Goal: Task Accomplishment & Management: Complete application form

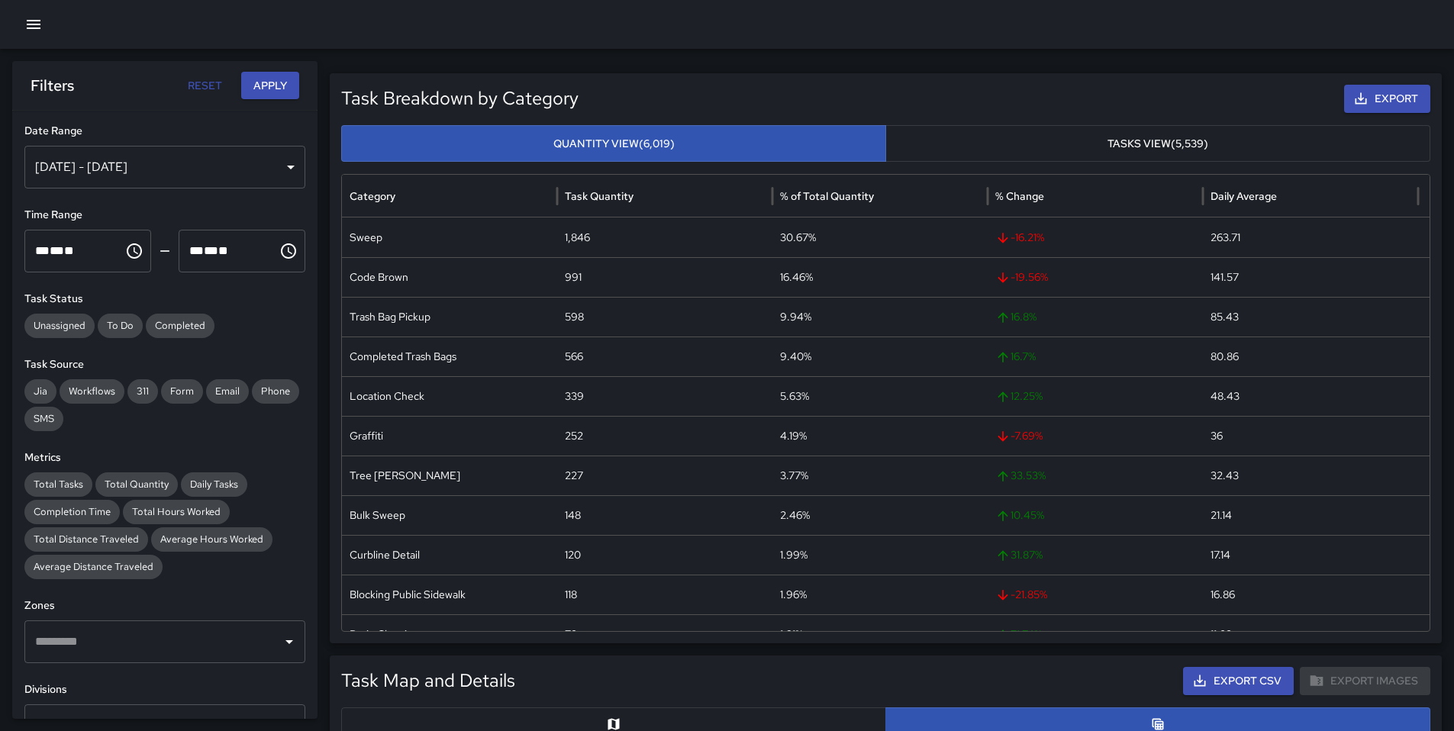
click at [31, 30] on icon "button" at bounding box center [33, 24] width 18 height 18
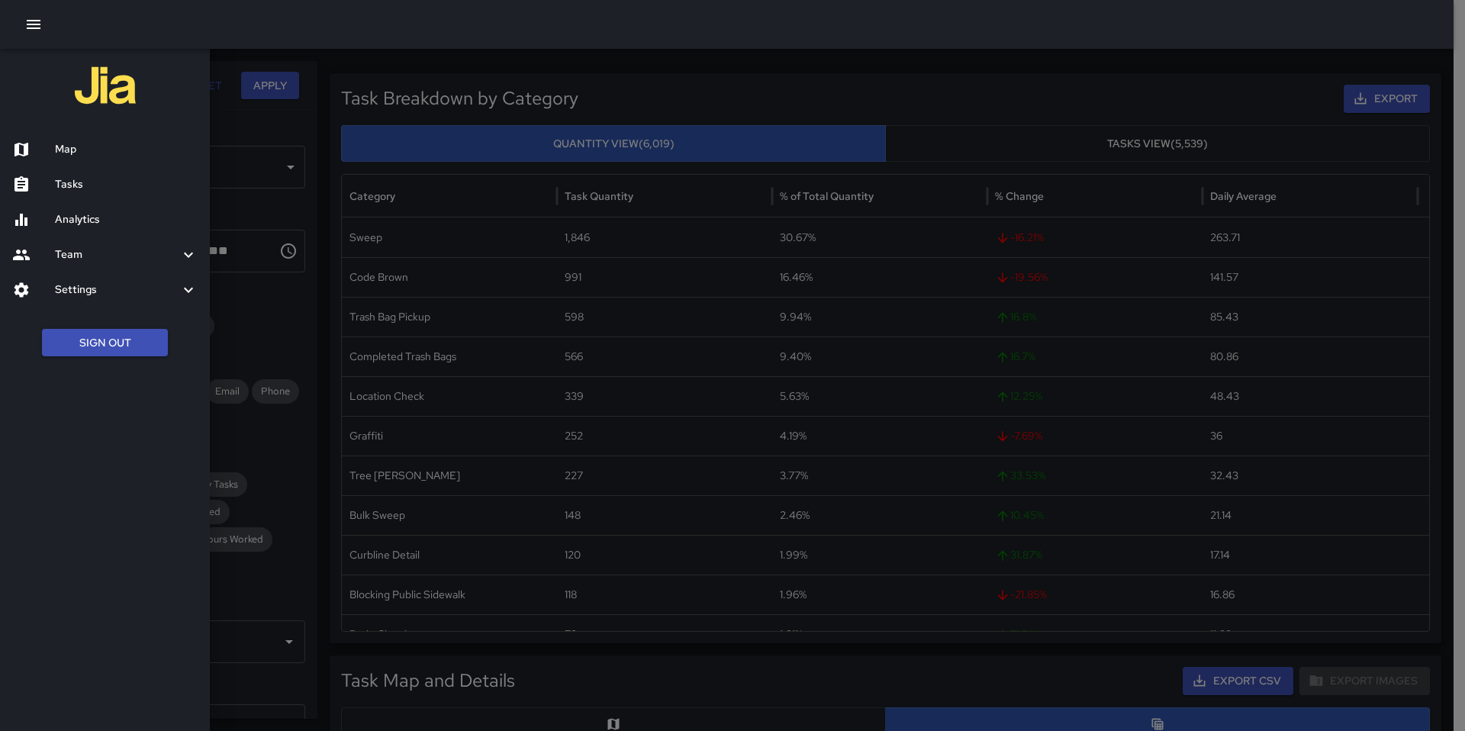
click at [75, 150] on h6 "Map" at bounding box center [126, 149] width 143 height 17
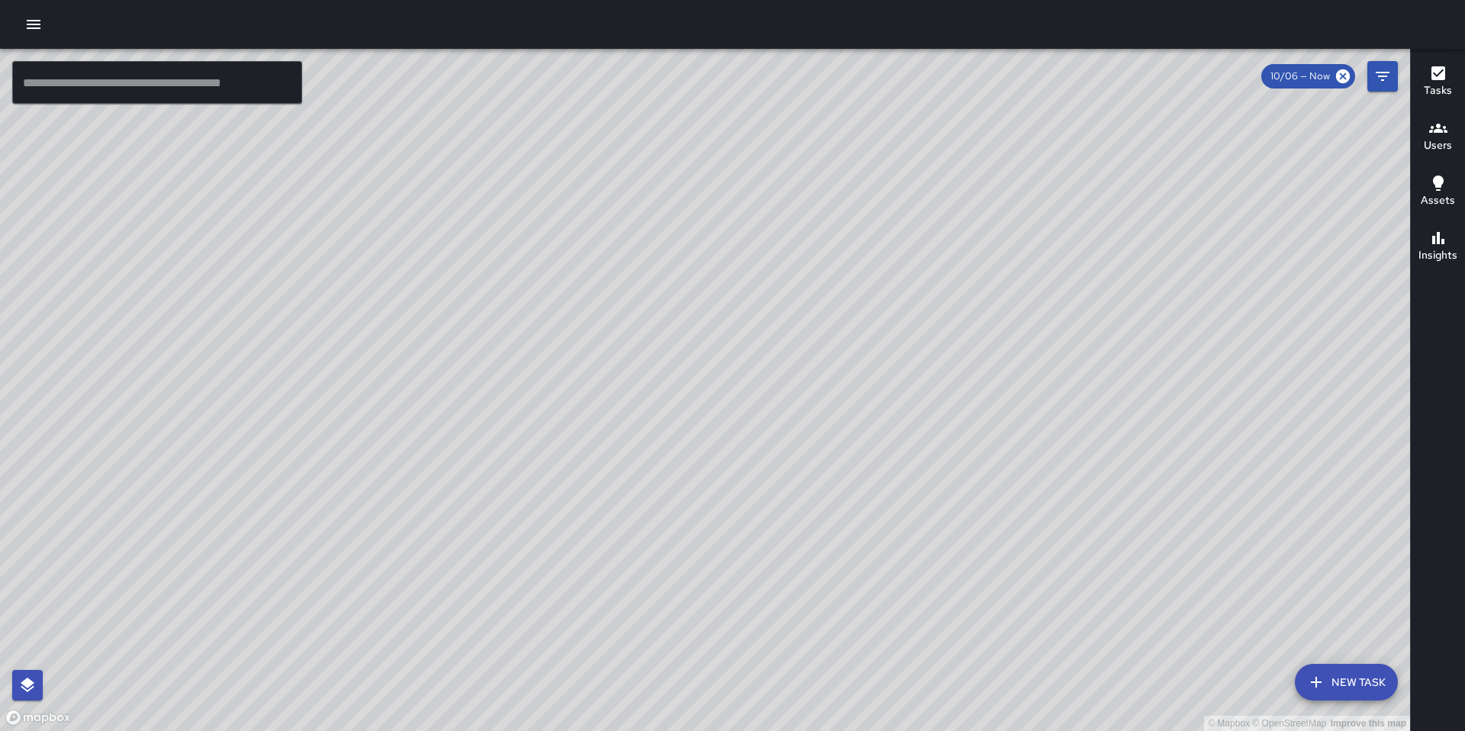
click at [685, 237] on div "© Mapbox © OpenStreetMap Improve this map DD Diego [GEOGRAPHIC_DATA][PERSON_NAM…" at bounding box center [705, 390] width 1410 height 682
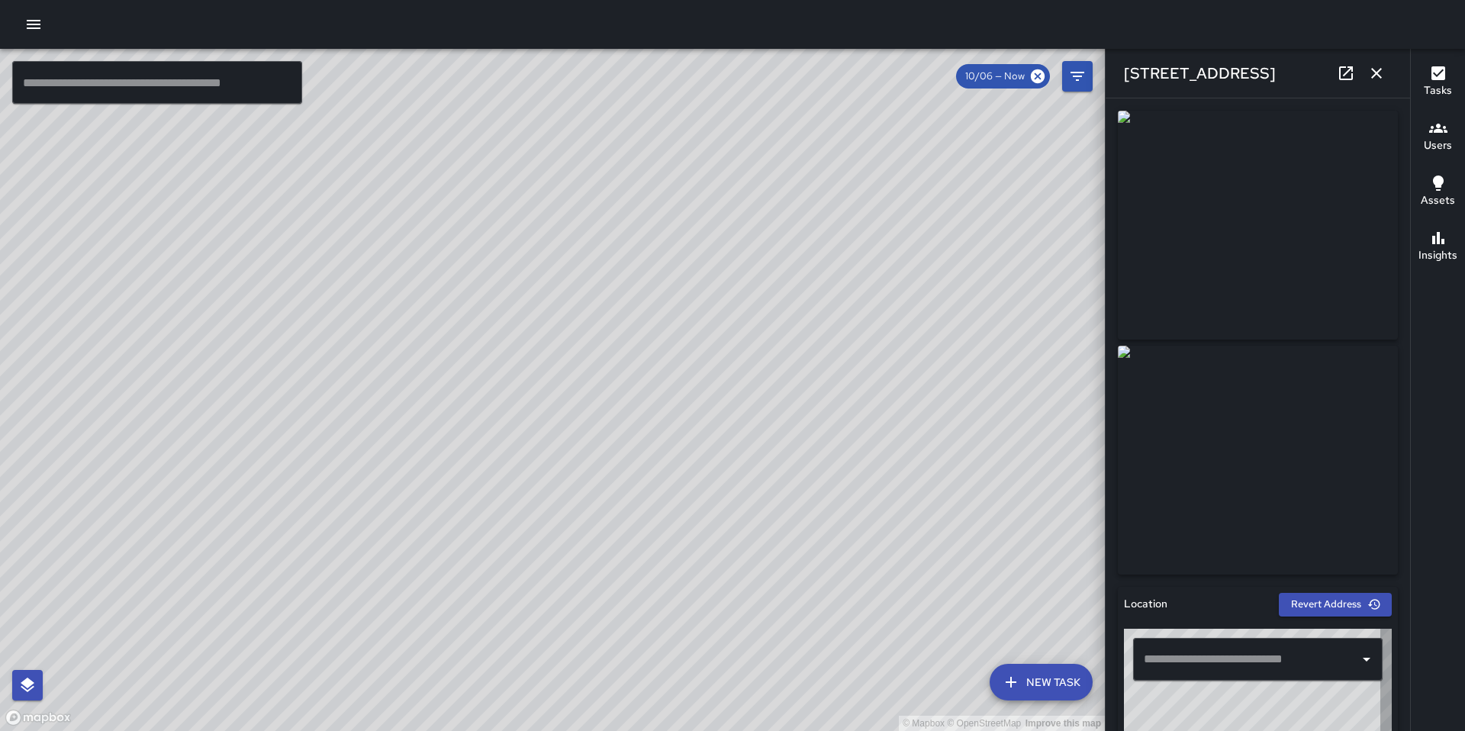
type input "**********"
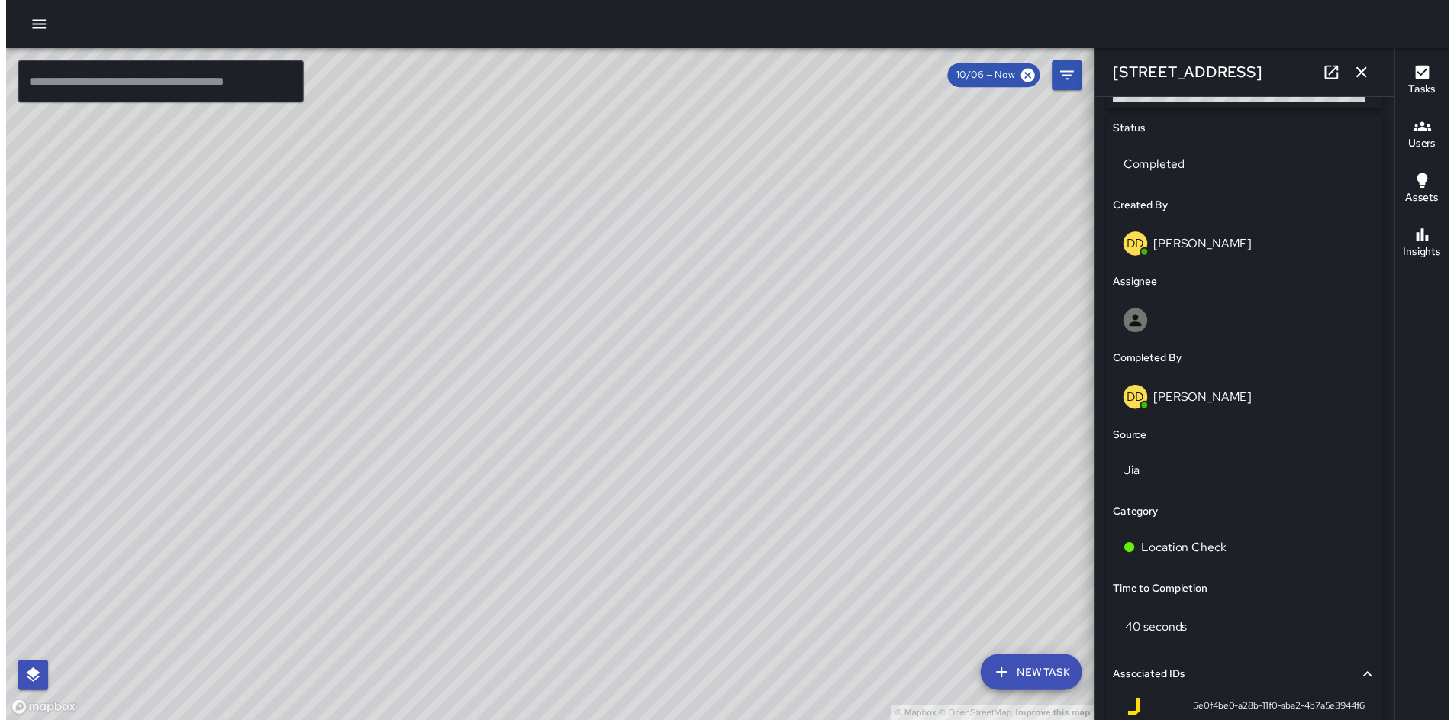
scroll to position [827, 0]
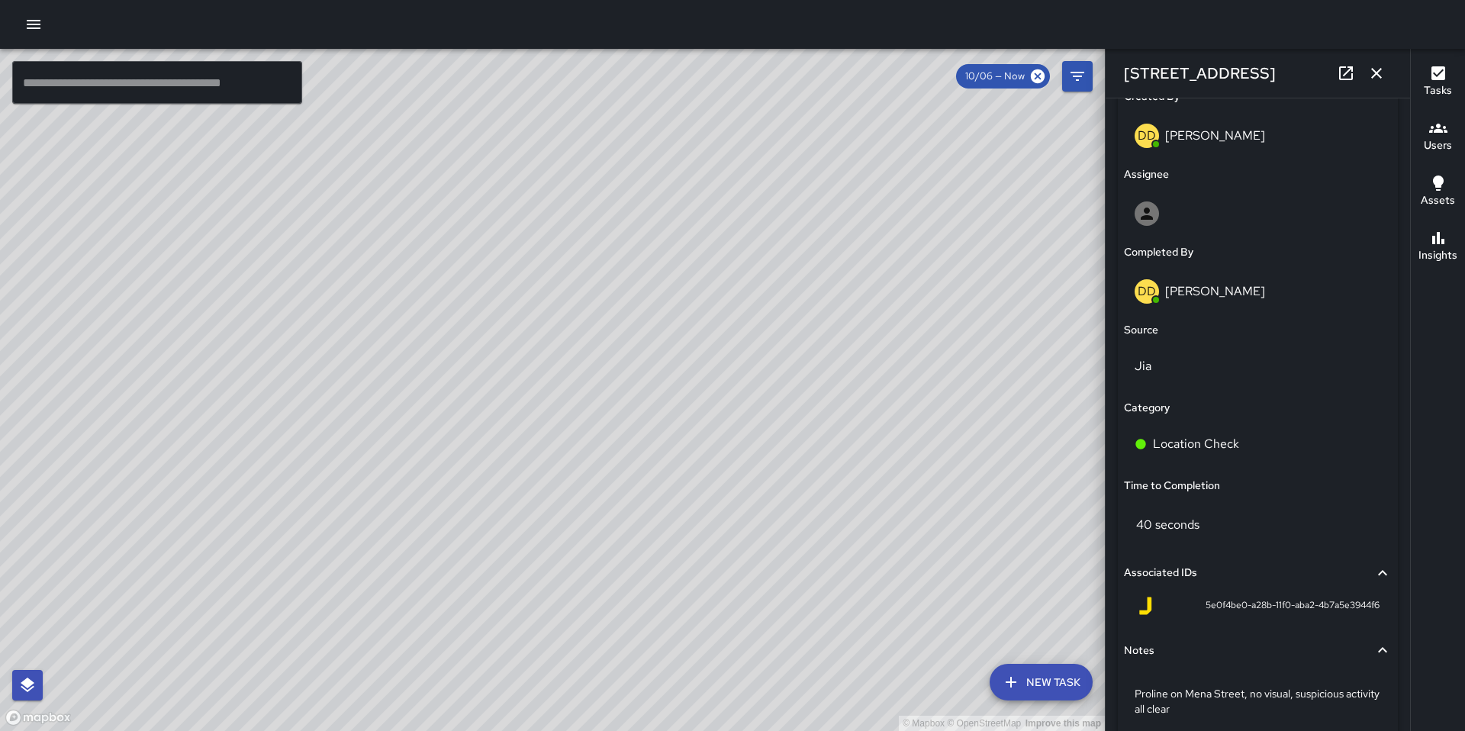
drag, startPoint x: 571, startPoint y: 559, endPoint x: 698, endPoint y: 488, distance: 145.2
click at [698, 456] on div "© Mapbox © OpenStreetMap Improve this map" at bounding box center [552, 390] width 1105 height 682
drag, startPoint x: 697, startPoint y: 509, endPoint x: 698, endPoint y: 501, distance: 8.5
click at [698, 501] on div "© Mapbox © OpenStreetMap Improve this map" at bounding box center [552, 390] width 1105 height 682
drag, startPoint x: 686, startPoint y: 546, endPoint x: 689, endPoint y: 510, distance: 36.0
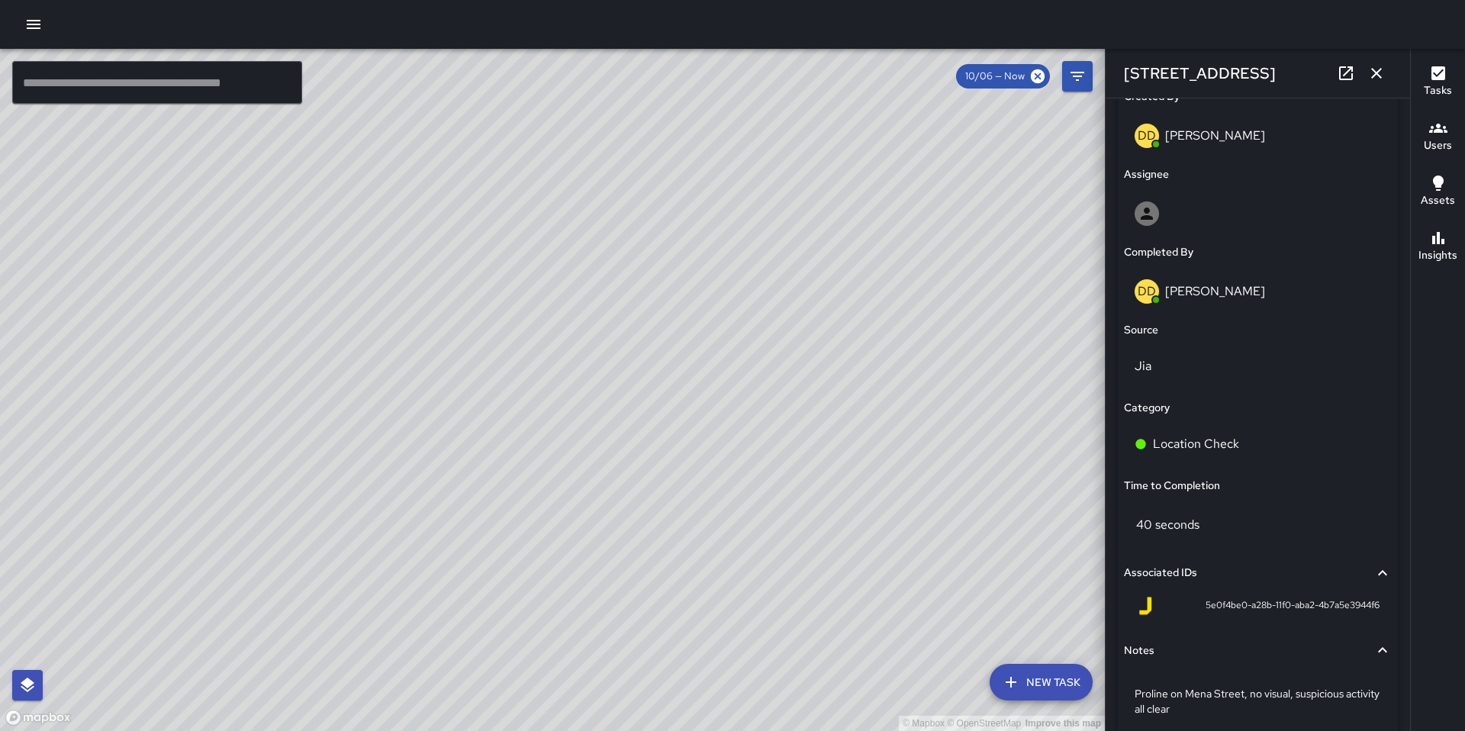
click at [689, 510] on div "© Mapbox © OpenStreetMap Improve this map" at bounding box center [552, 390] width 1105 height 682
drag, startPoint x: 541, startPoint y: 483, endPoint x: 513, endPoint y: 400, distance: 87.8
click at [513, 396] on div "© Mapbox © OpenStreetMap Improve this map" at bounding box center [552, 390] width 1105 height 682
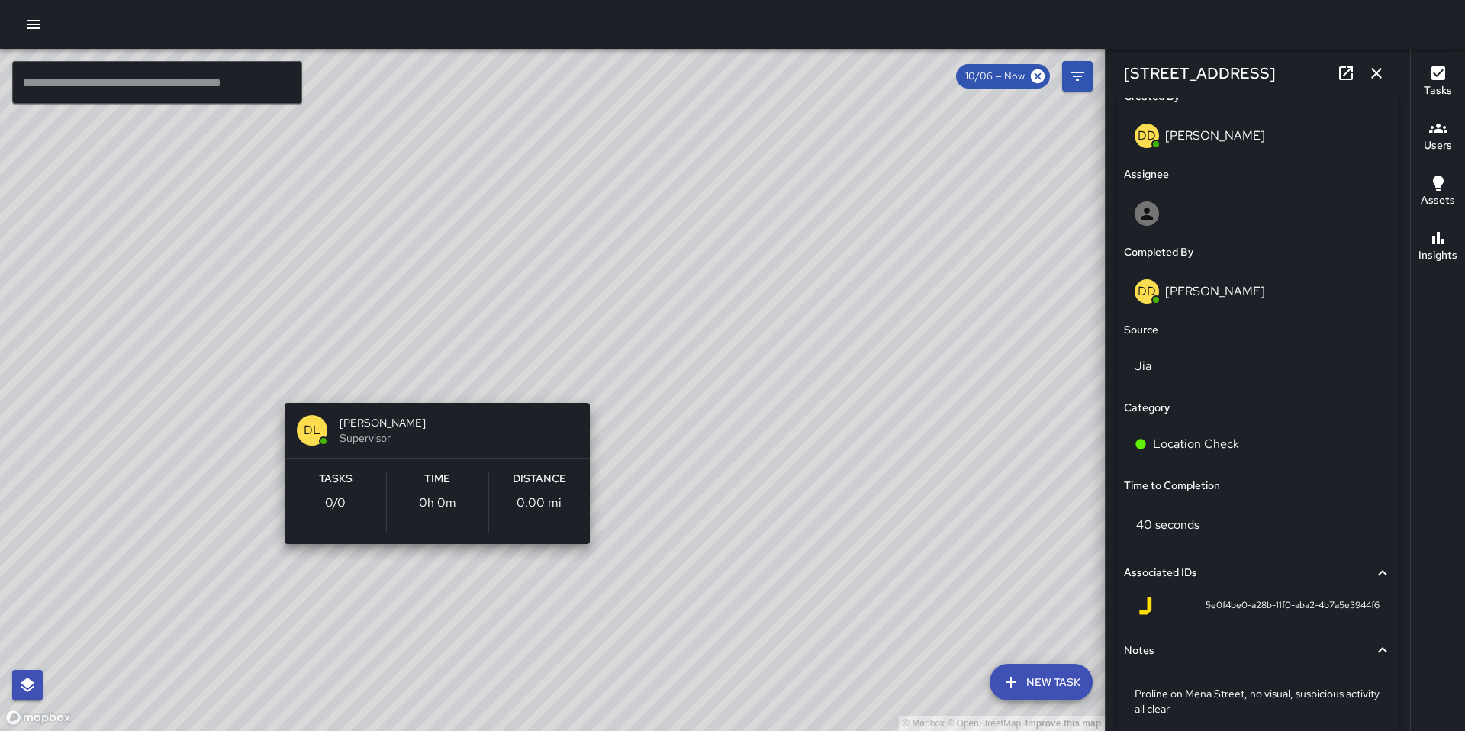
click at [428, 385] on div "© Mapbox © OpenStreetMap Improve this map DL [PERSON_NAME] Supervisor Tasks 0 /…" at bounding box center [552, 390] width 1105 height 682
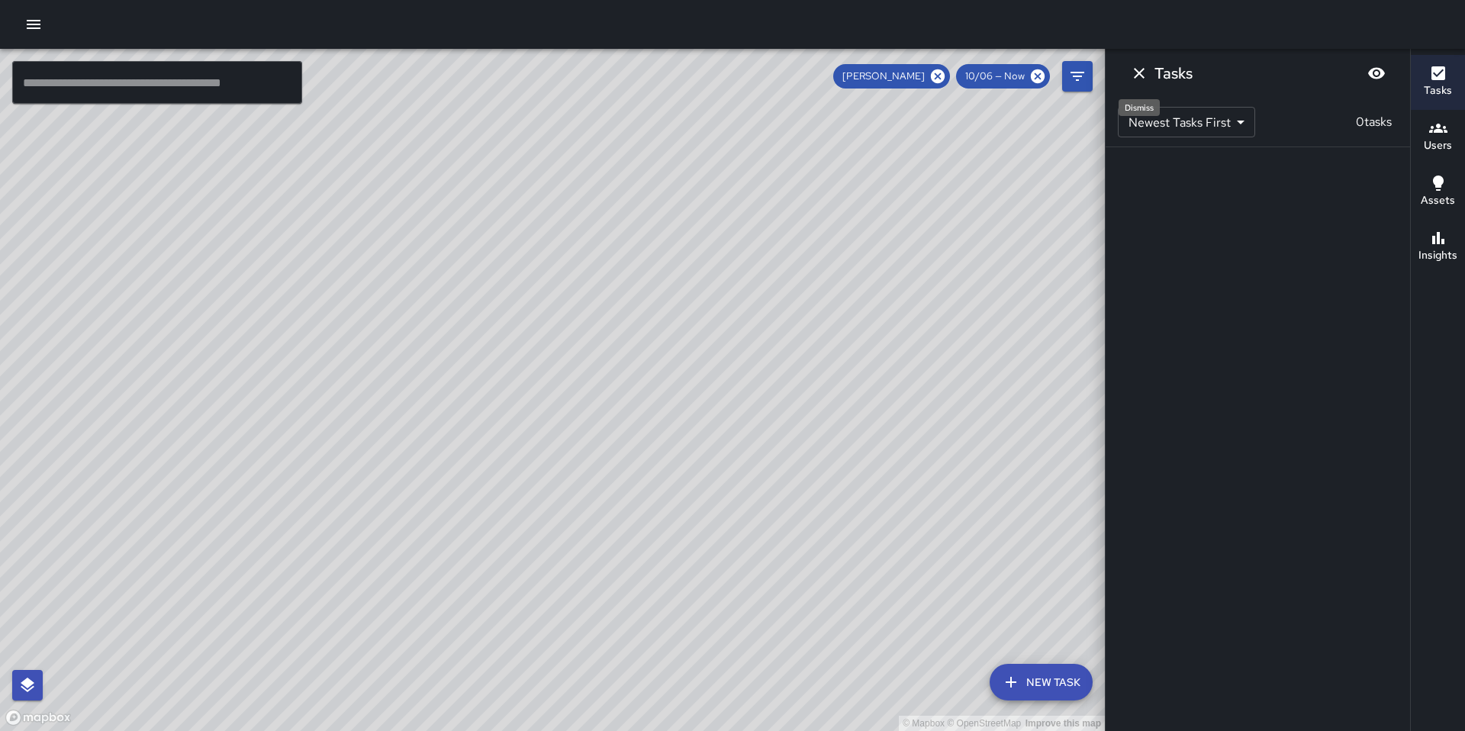
click at [1140, 84] on button "Dismiss" at bounding box center [1139, 73] width 31 height 31
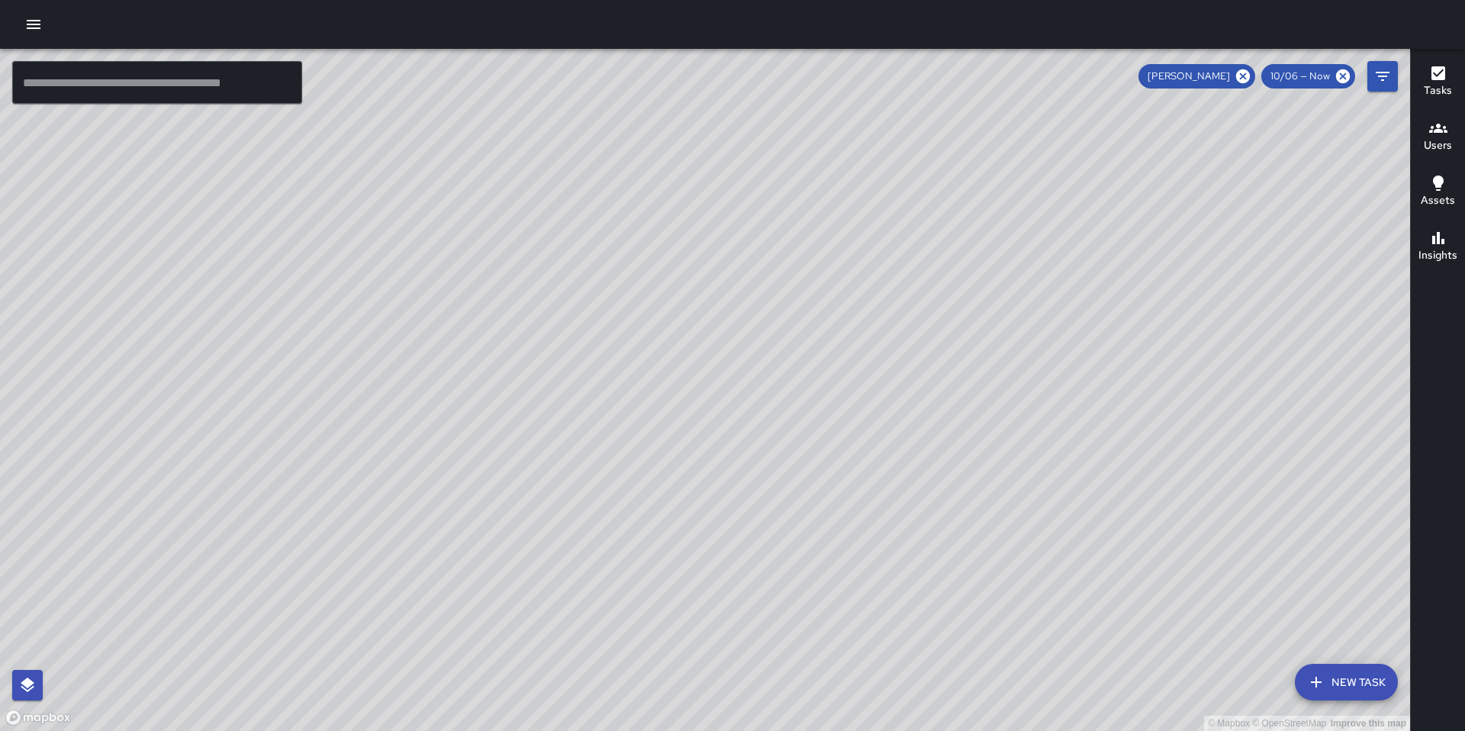
drag, startPoint x: 728, startPoint y: 582, endPoint x: 649, endPoint y: 465, distance: 141.2
click at [649, 465] on div "© Mapbox © OpenStreetMap Improve this map" at bounding box center [705, 390] width 1410 height 682
drag, startPoint x: 802, startPoint y: 427, endPoint x: 699, endPoint y: 590, distance: 193.1
click at [697, 601] on div "© Mapbox © OpenStreetMap Improve this map" at bounding box center [705, 390] width 1410 height 682
click at [40, 34] on button "button" at bounding box center [33, 24] width 31 height 31
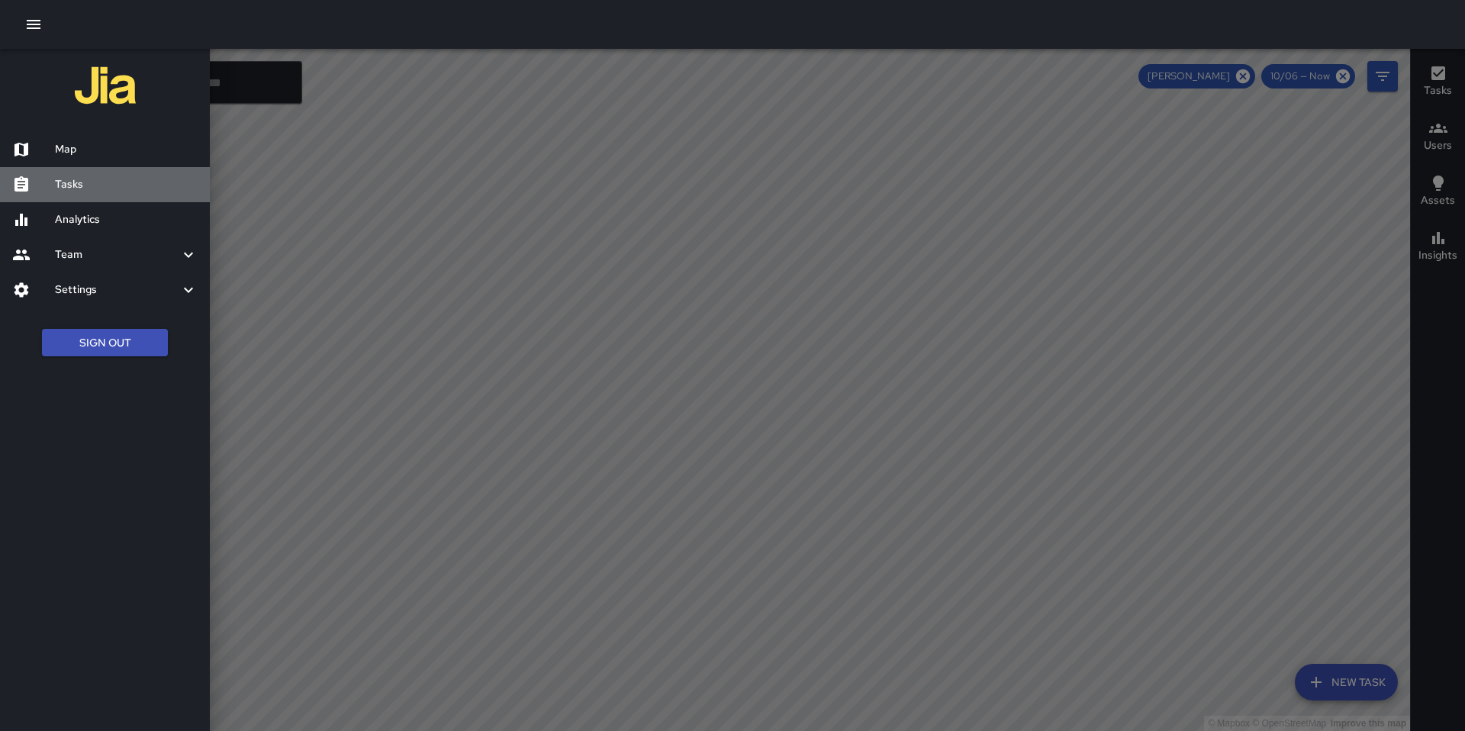
click at [106, 183] on h6 "Tasks" at bounding box center [126, 184] width 143 height 17
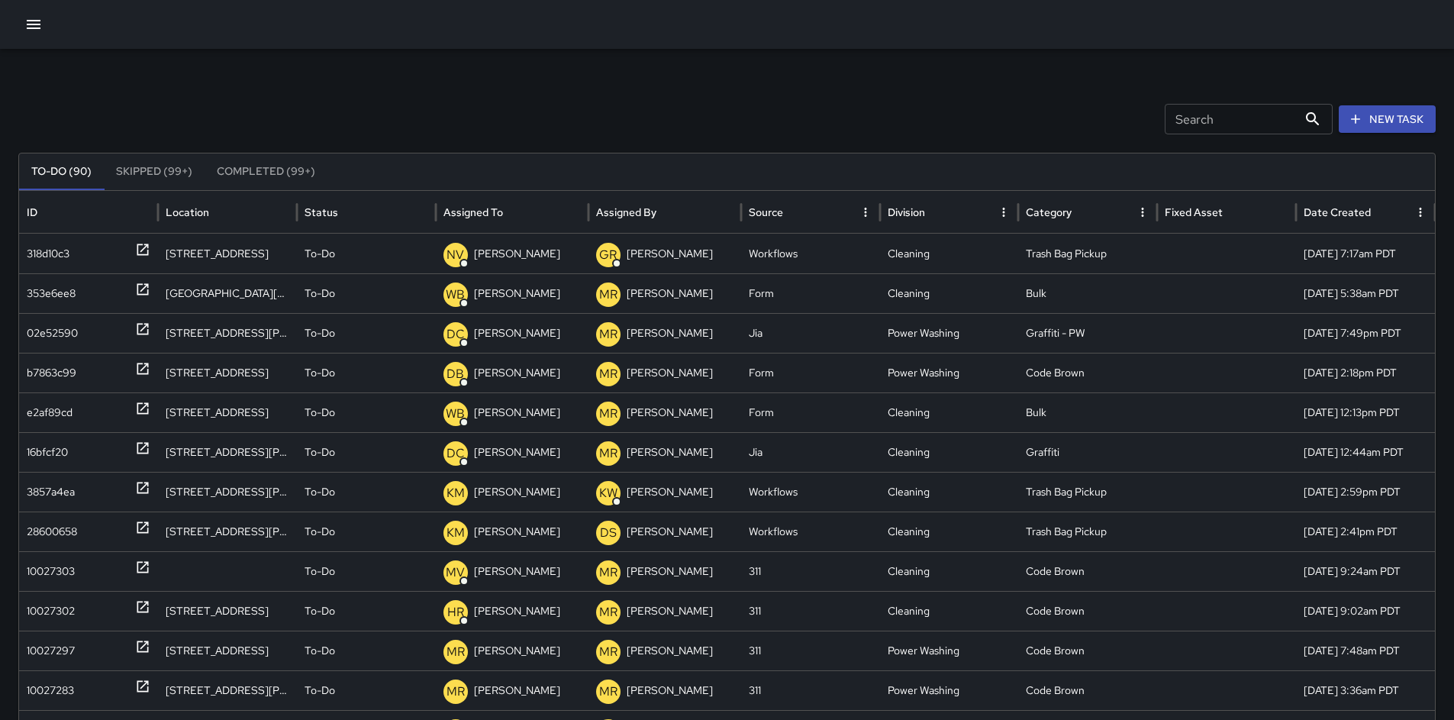
click at [1258, 130] on input "Search" at bounding box center [1231, 119] width 133 height 31
type input "***"
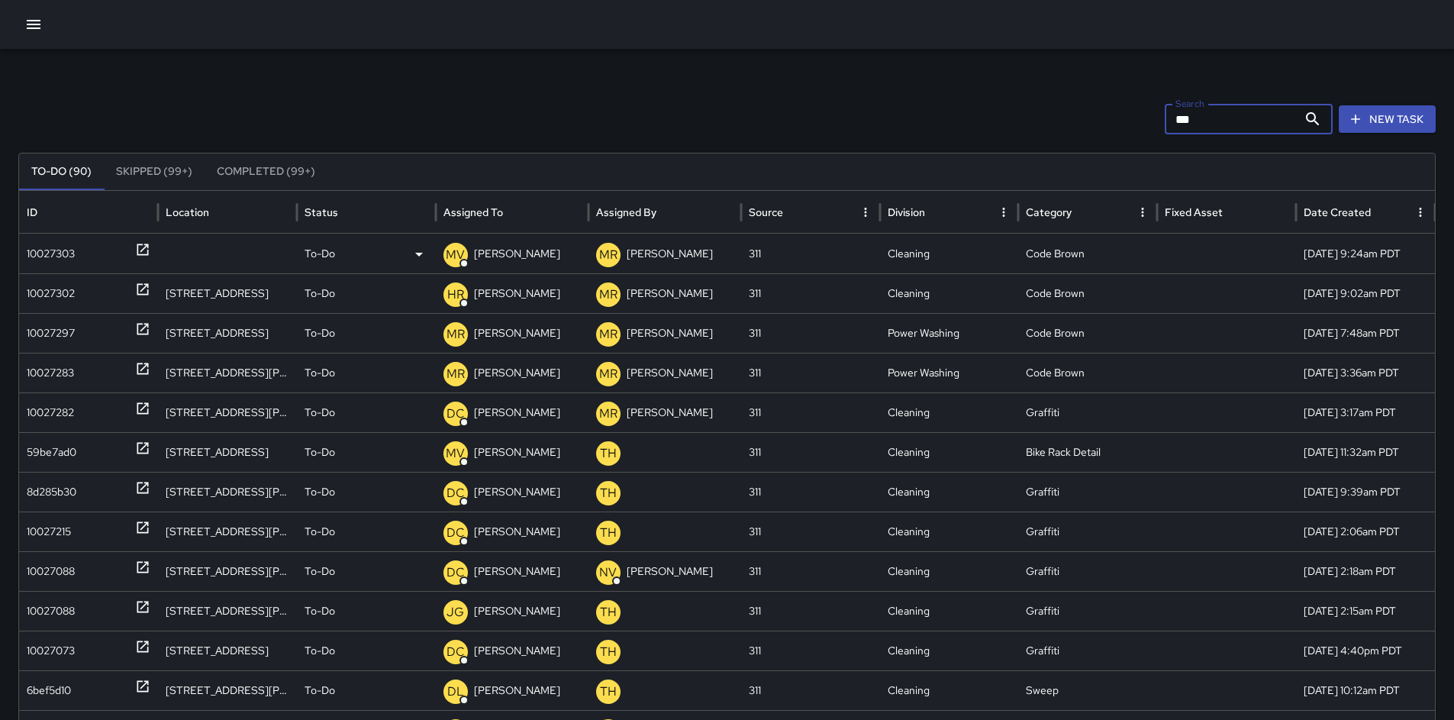
click at [40, 251] on div "10027303" at bounding box center [51, 253] width 48 height 39
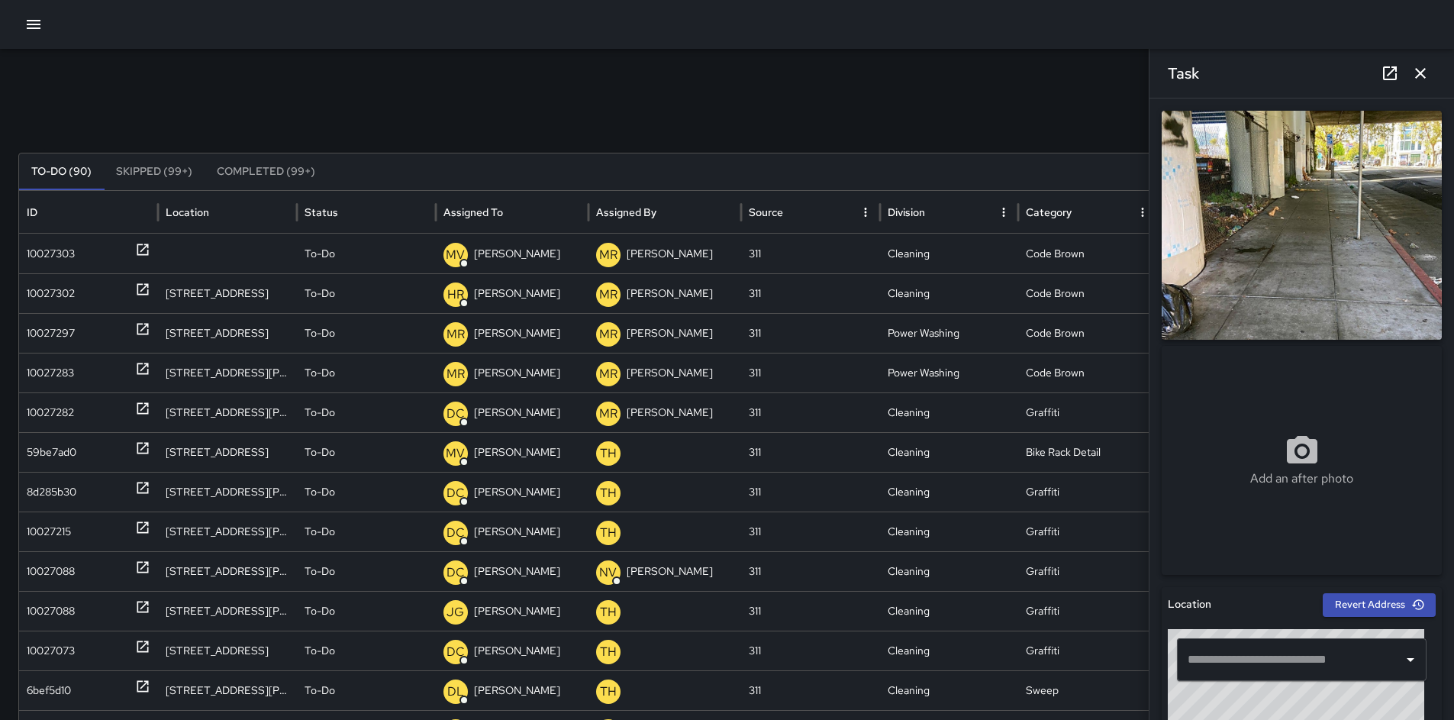
click at [1432, 85] on div "Task" at bounding box center [1301, 73] width 304 height 49
click at [1406, 76] on button "button" at bounding box center [1420, 73] width 31 height 31
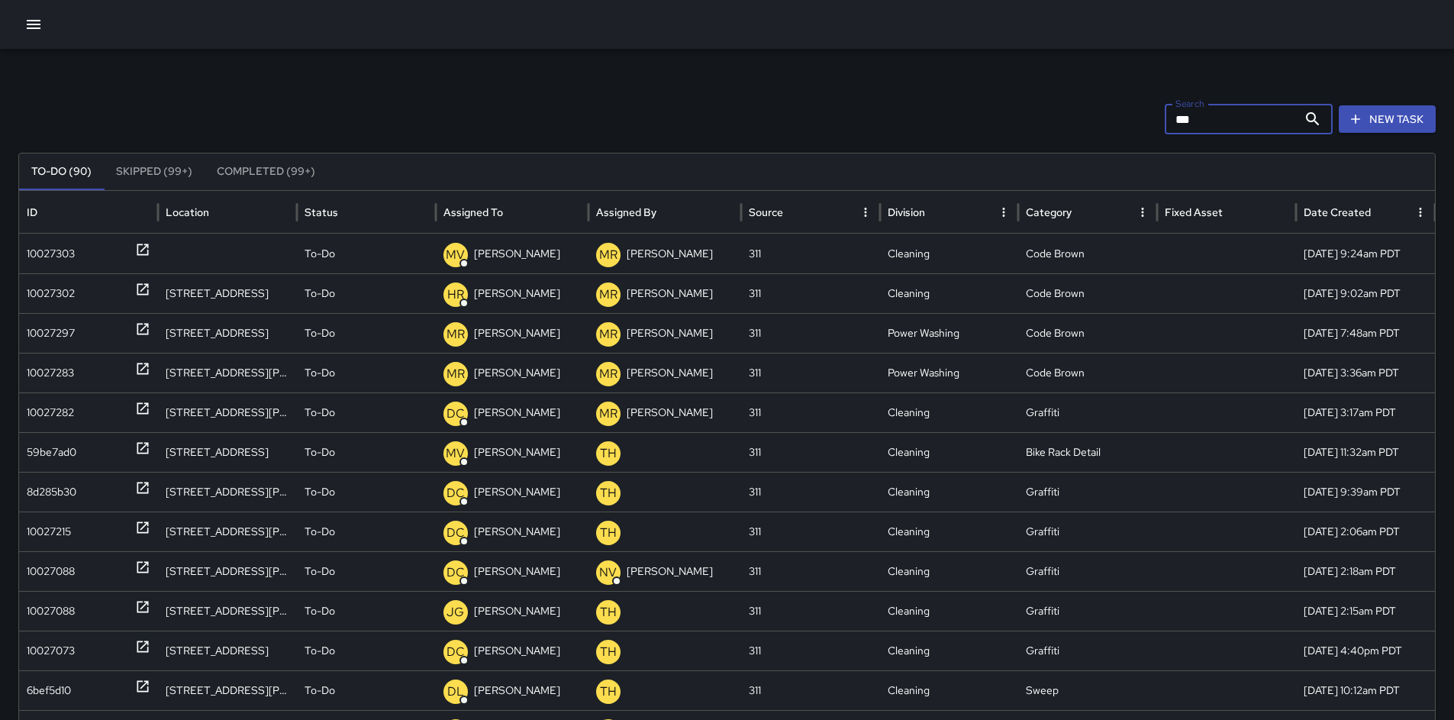
drag, startPoint x: 1127, startPoint y: 111, endPoint x: 1060, endPoint y: 116, distance: 67.3
click at [1060, 116] on div "Search *** Search New Task" at bounding box center [726, 119] width 1417 height 31
drag, startPoint x: 1227, startPoint y: 108, endPoint x: 1101, endPoint y: 118, distance: 126.3
click at [1106, 117] on div "Search *** Search New Task" at bounding box center [726, 119] width 1417 height 31
drag, startPoint x: 1174, startPoint y: 122, endPoint x: 1120, endPoint y: 122, distance: 54.2
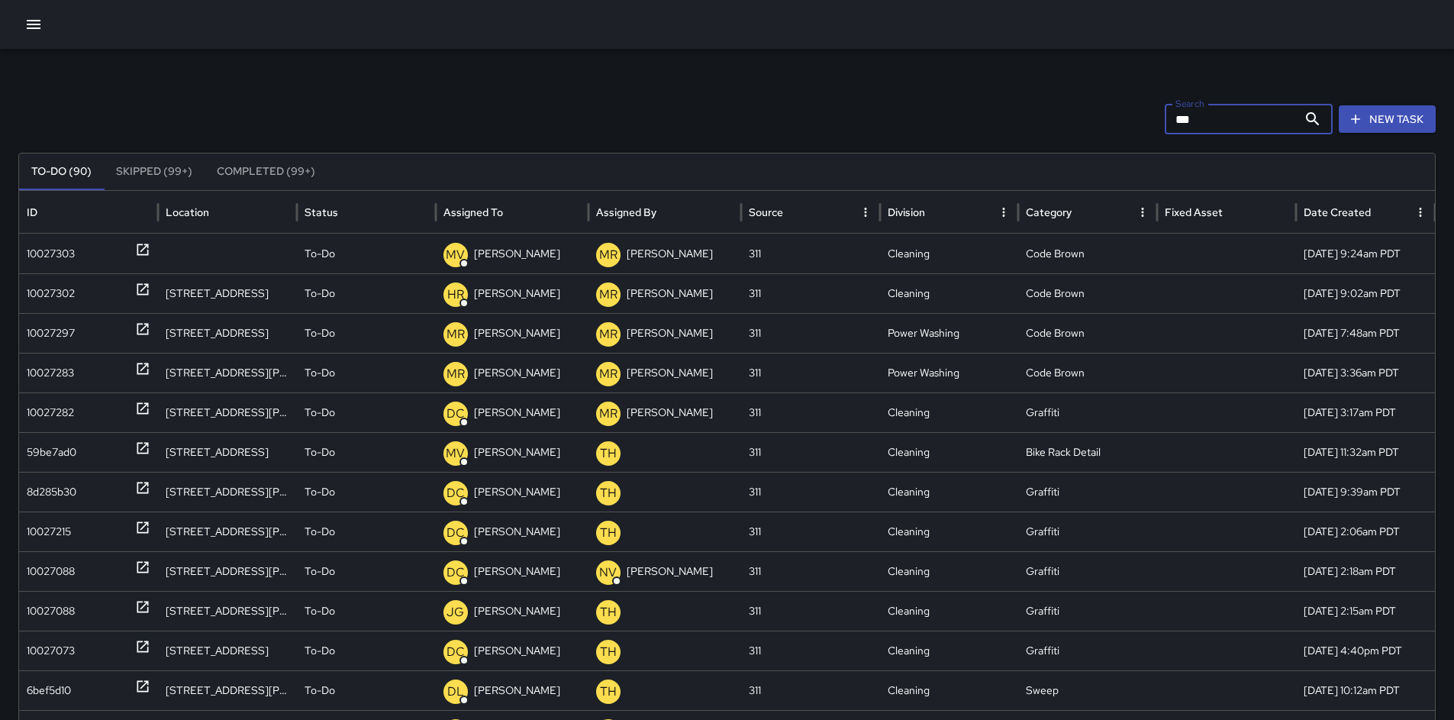
click at [1127, 123] on div "Search *** Search New Task" at bounding box center [726, 119] width 1417 height 31
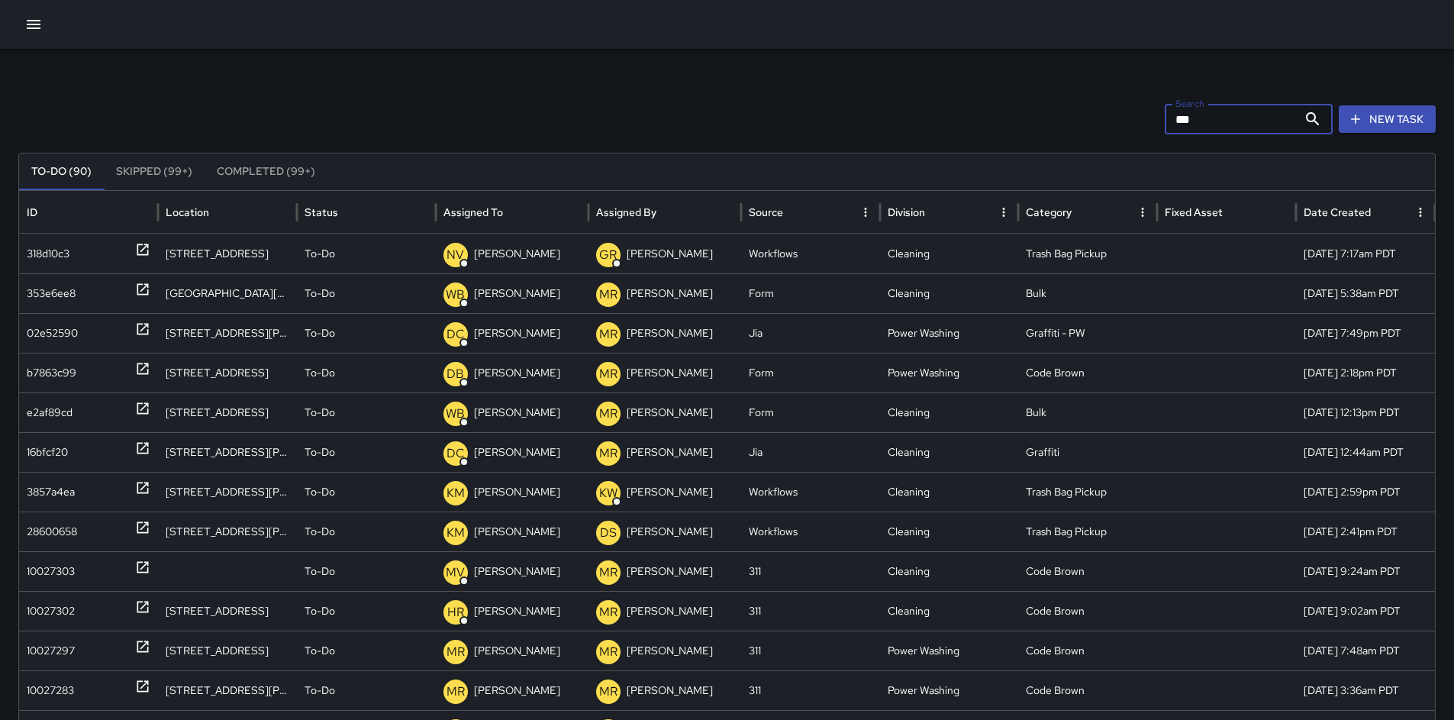
type input "****"
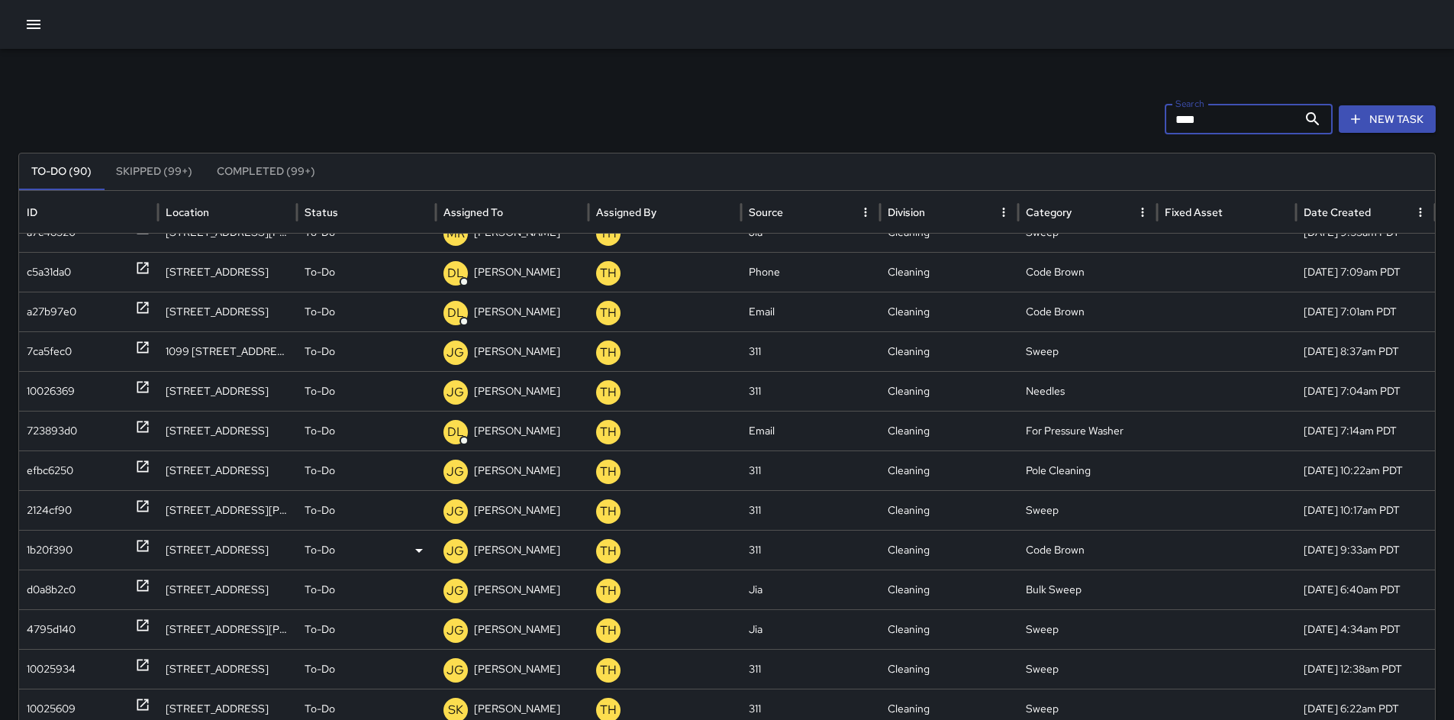
scroll to position [904, 0]
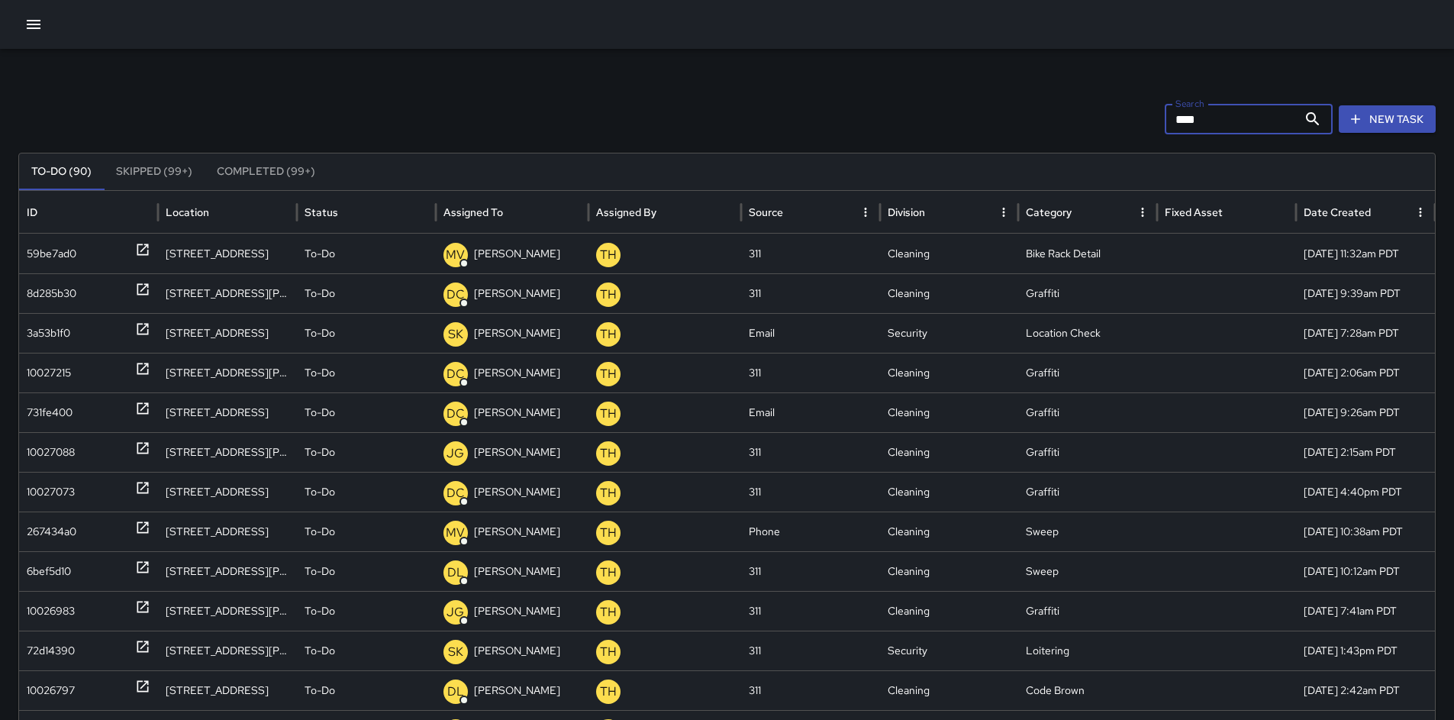
drag, startPoint x: 1230, startPoint y: 118, endPoint x: 1051, endPoint y: 137, distance: 180.4
click at [1075, 129] on div "Search **** Search New Task" at bounding box center [726, 119] width 1417 height 31
drag, startPoint x: 1209, startPoint y: 118, endPoint x: 1111, endPoint y: 118, distance: 97.7
click at [1116, 118] on div "Search **** Search New Task" at bounding box center [726, 119] width 1417 height 31
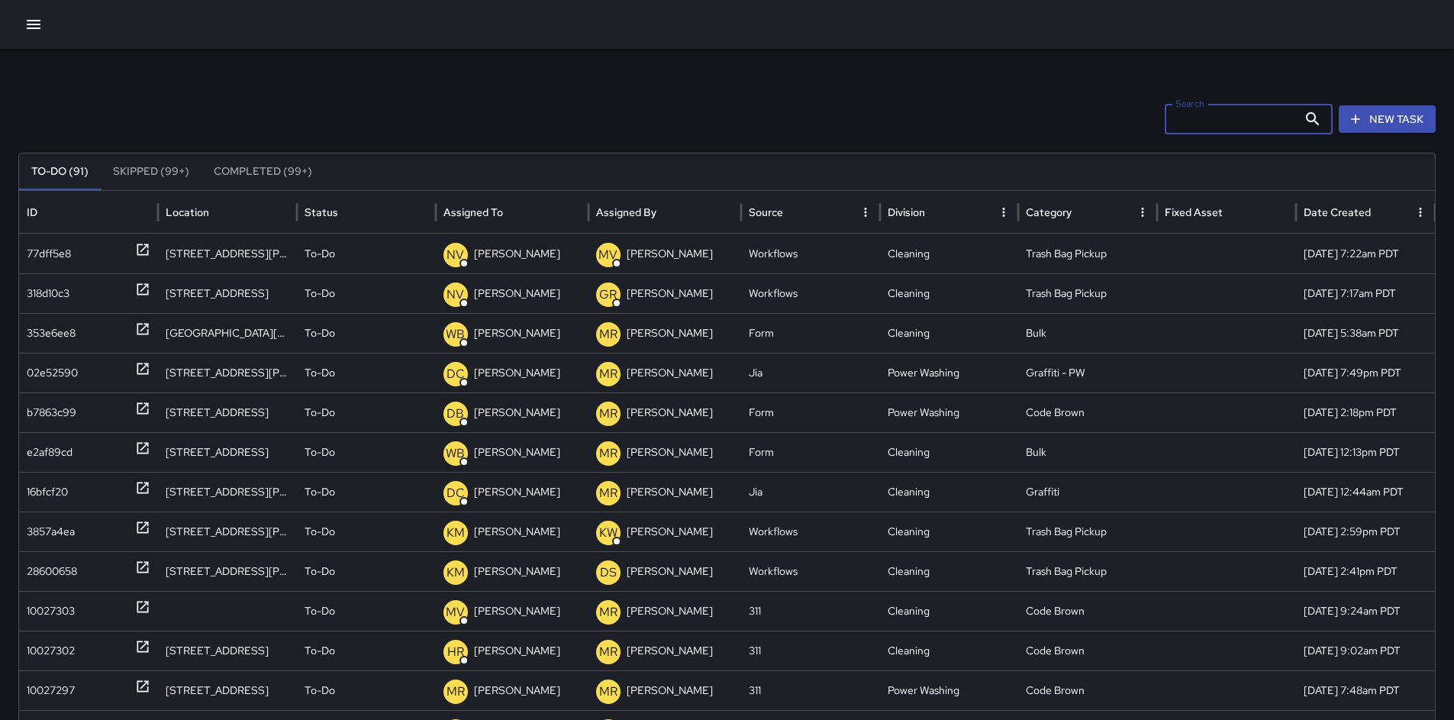
click at [1398, 127] on button "New Task" at bounding box center [1387, 119] width 97 height 28
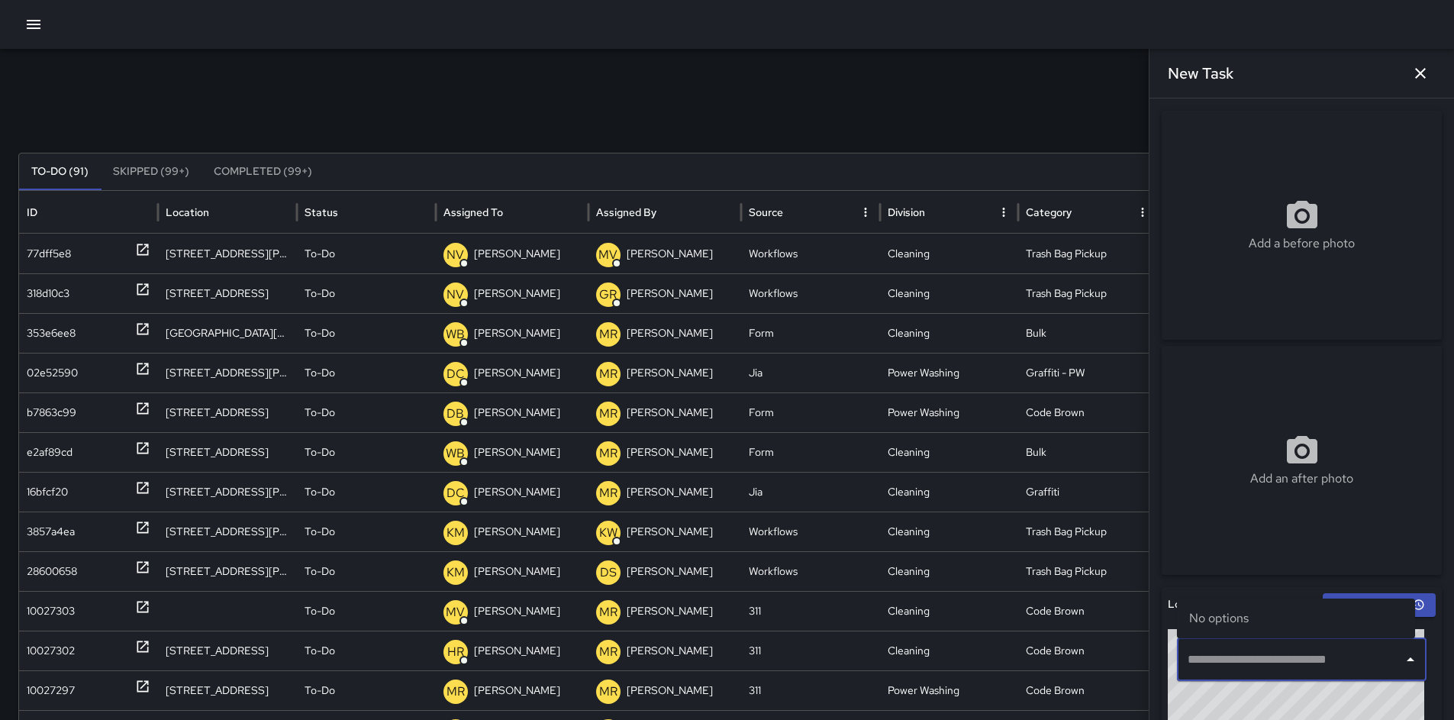
click at [1268, 654] on input "text" at bounding box center [1290, 659] width 213 height 29
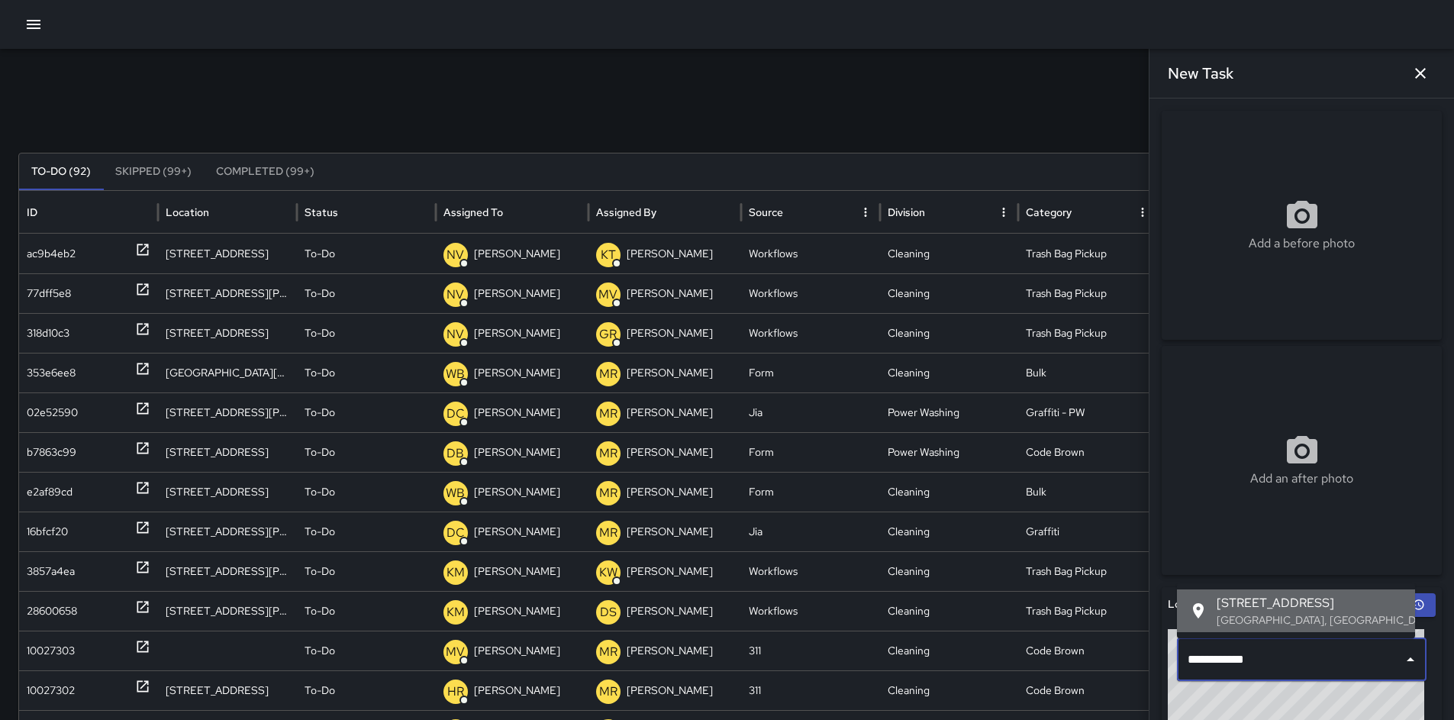
click at [1268, 625] on p "[GEOGRAPHIC_DATA], [GEOGRAPHIC_DATA], [GEOGRAPHIC_DATA]" at bounding box center [1309, 619] width 186 height 15
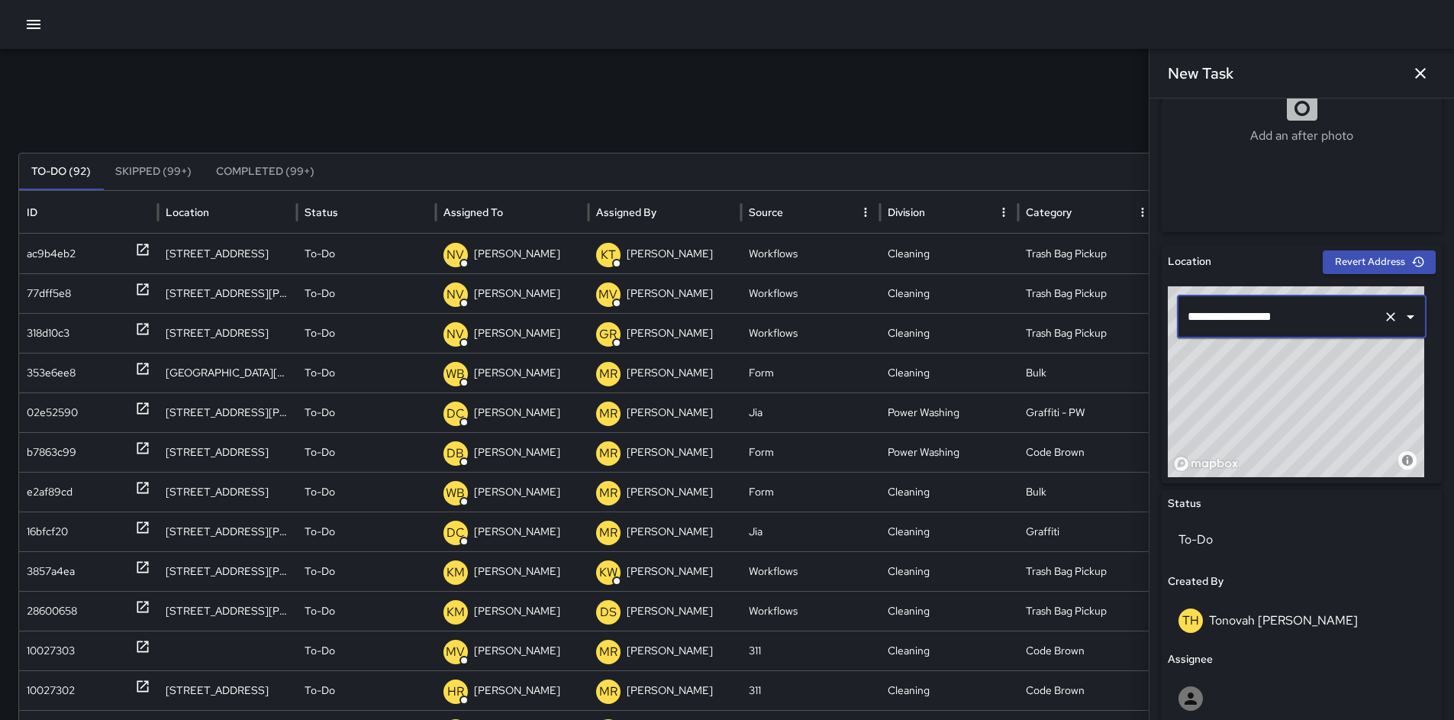
scroll to position [596, 0]
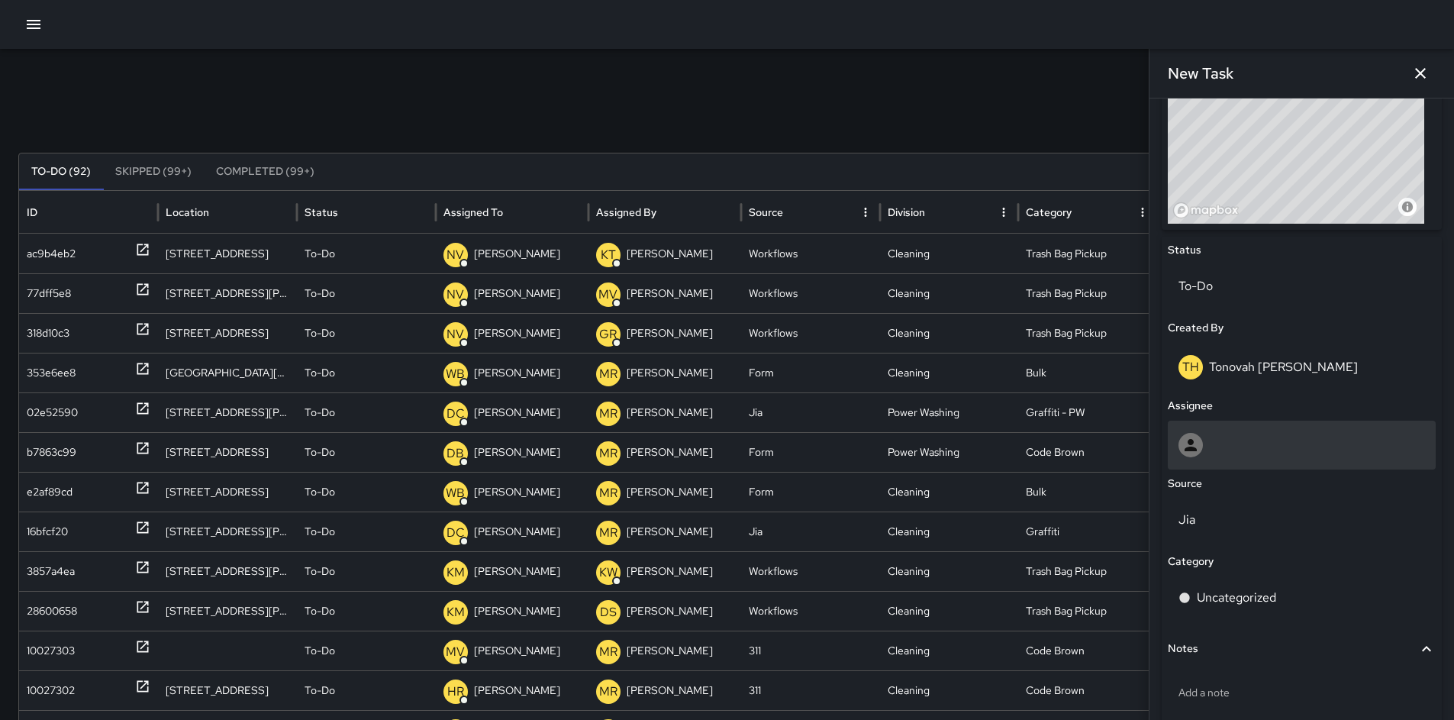
type input "**********"
click at [1207, 443] on div at bounding box center [1301, 445] width 246 height 24
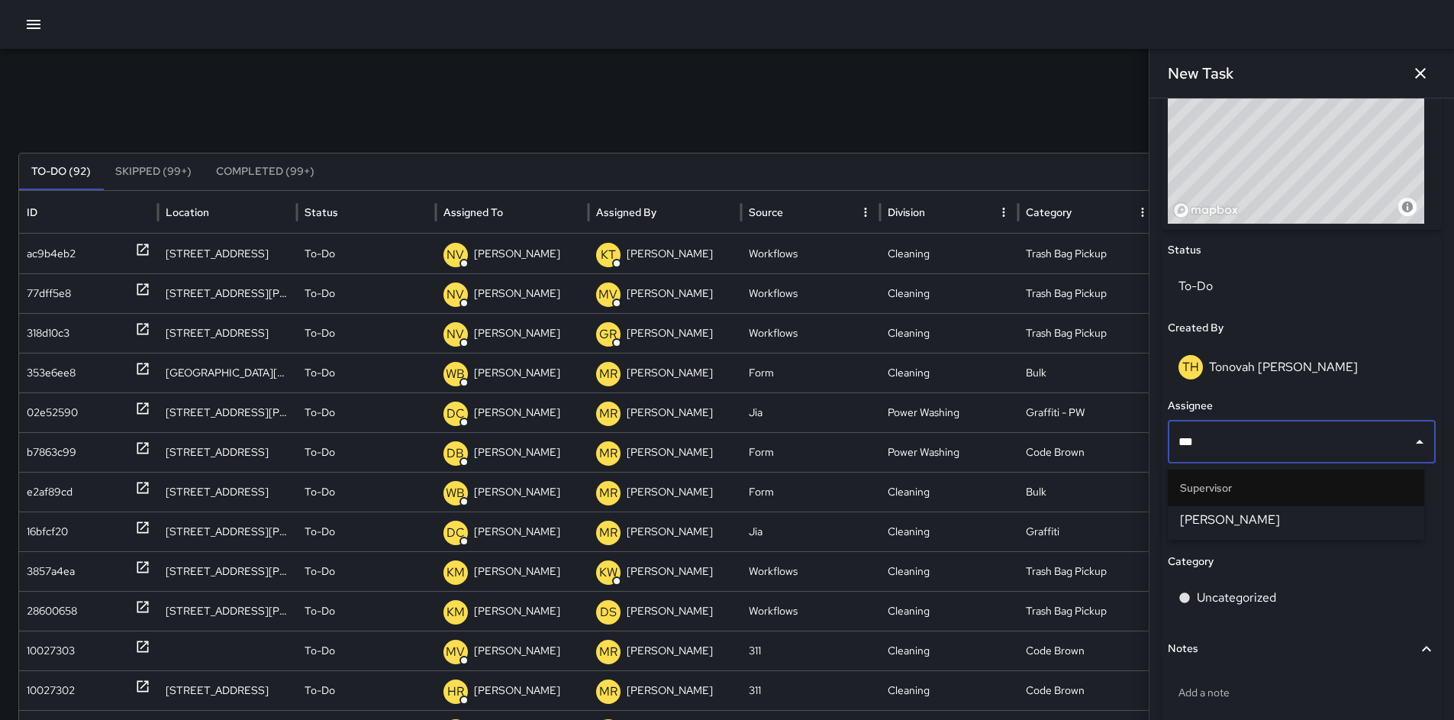
type input "****"
click at [1236, 509] on li "[PERSON_NAME]" at bounding box center [1296, 519] width 256 height 27
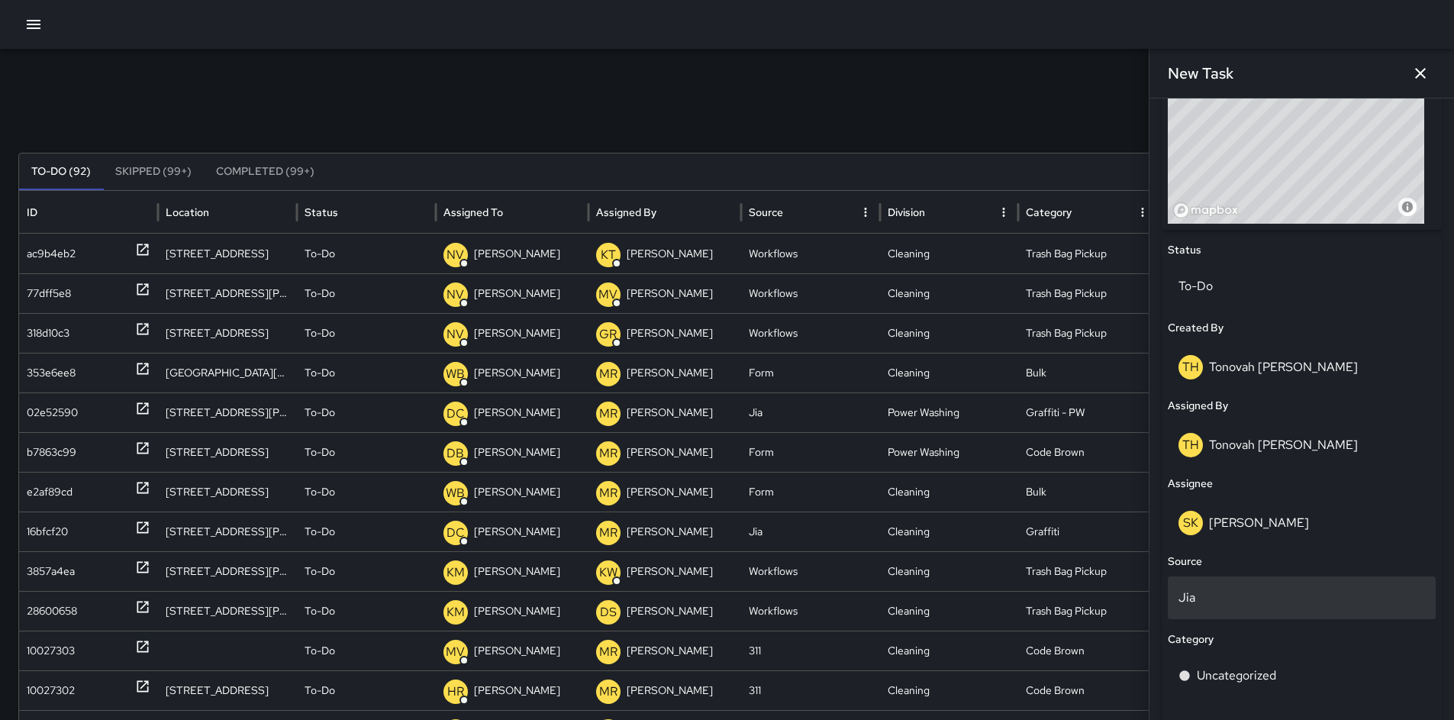
click at [1228, 598] on p "Jia" at bounding box center [1301, 597] width 246 height 18
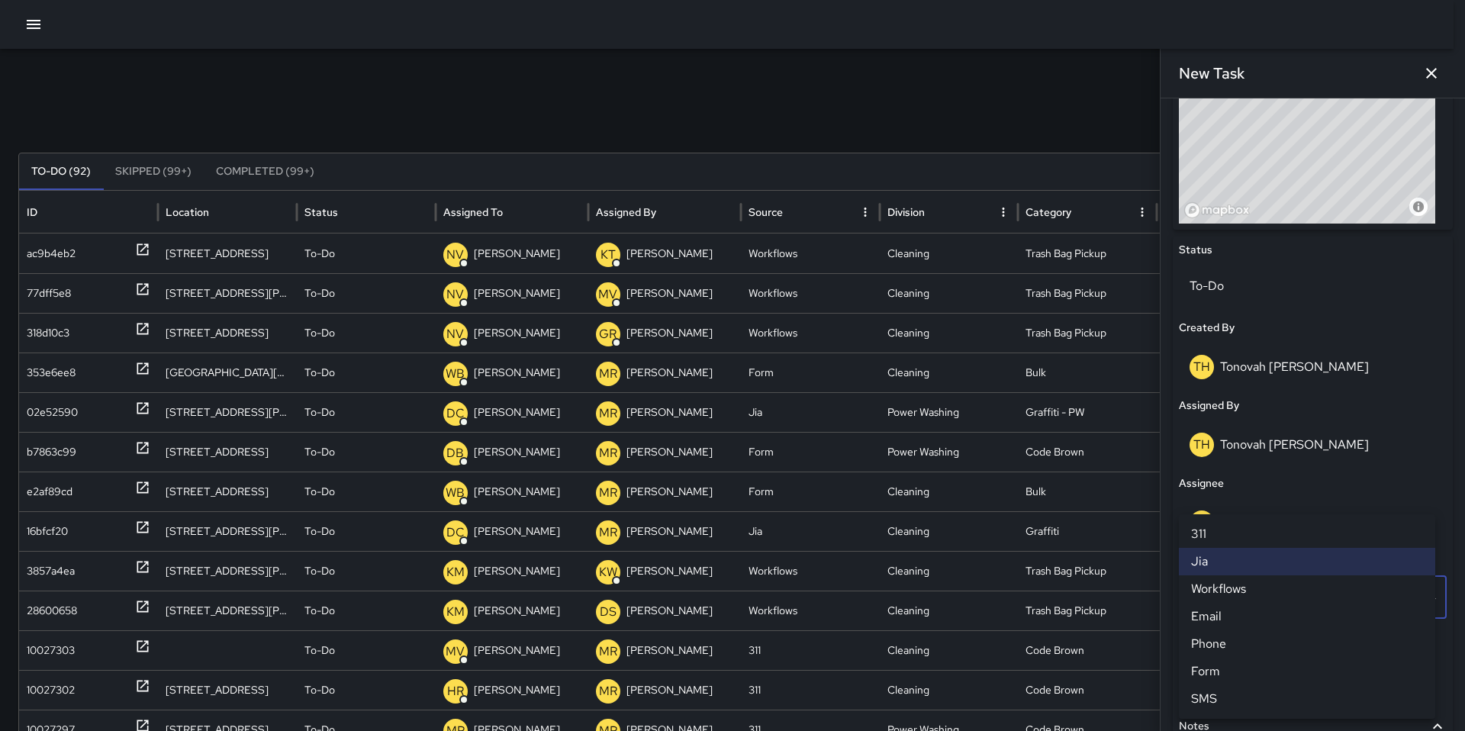
click at [1234, 646] on li "Phone" at bounding box center [1307, 643] width 256 height 27
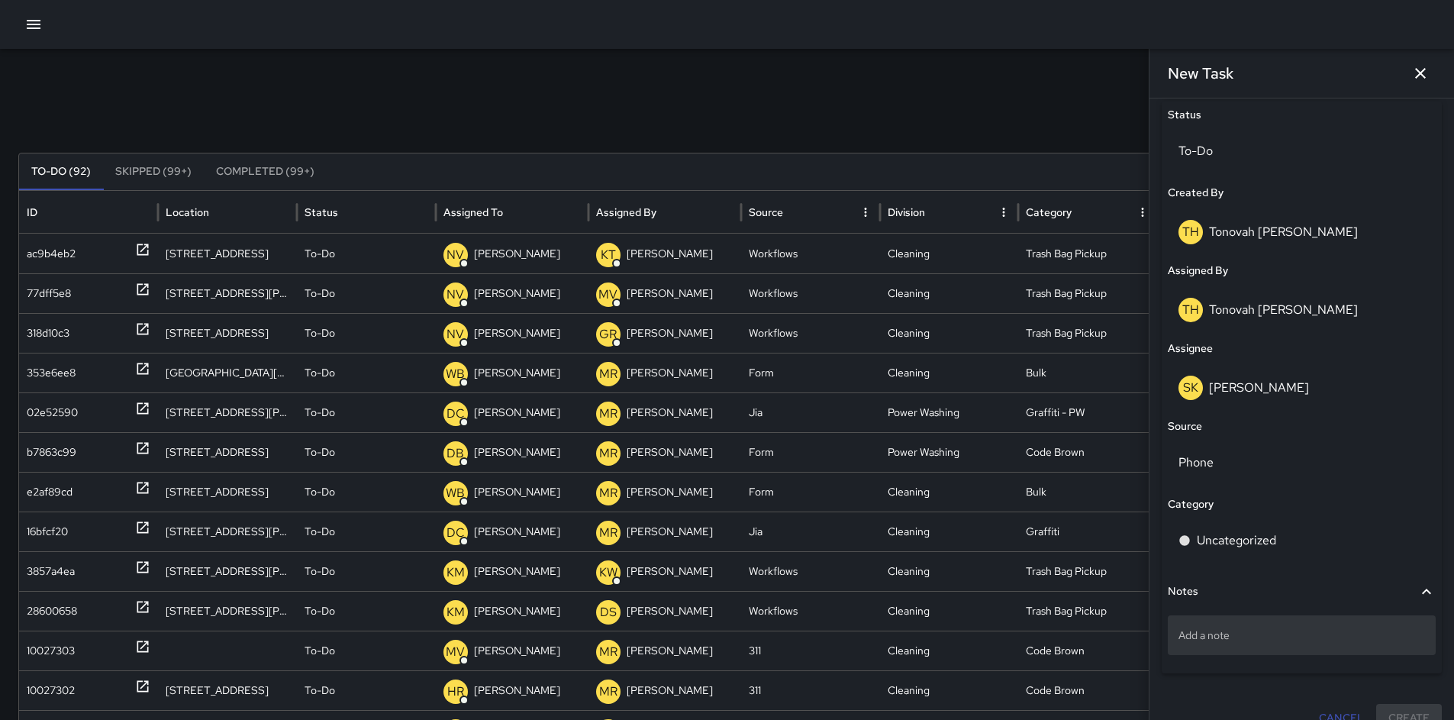
scroll to position [735, 0]
click at [1225, 637] on p "Add a note" at bounding box center [1301, 630] width 246 height 15
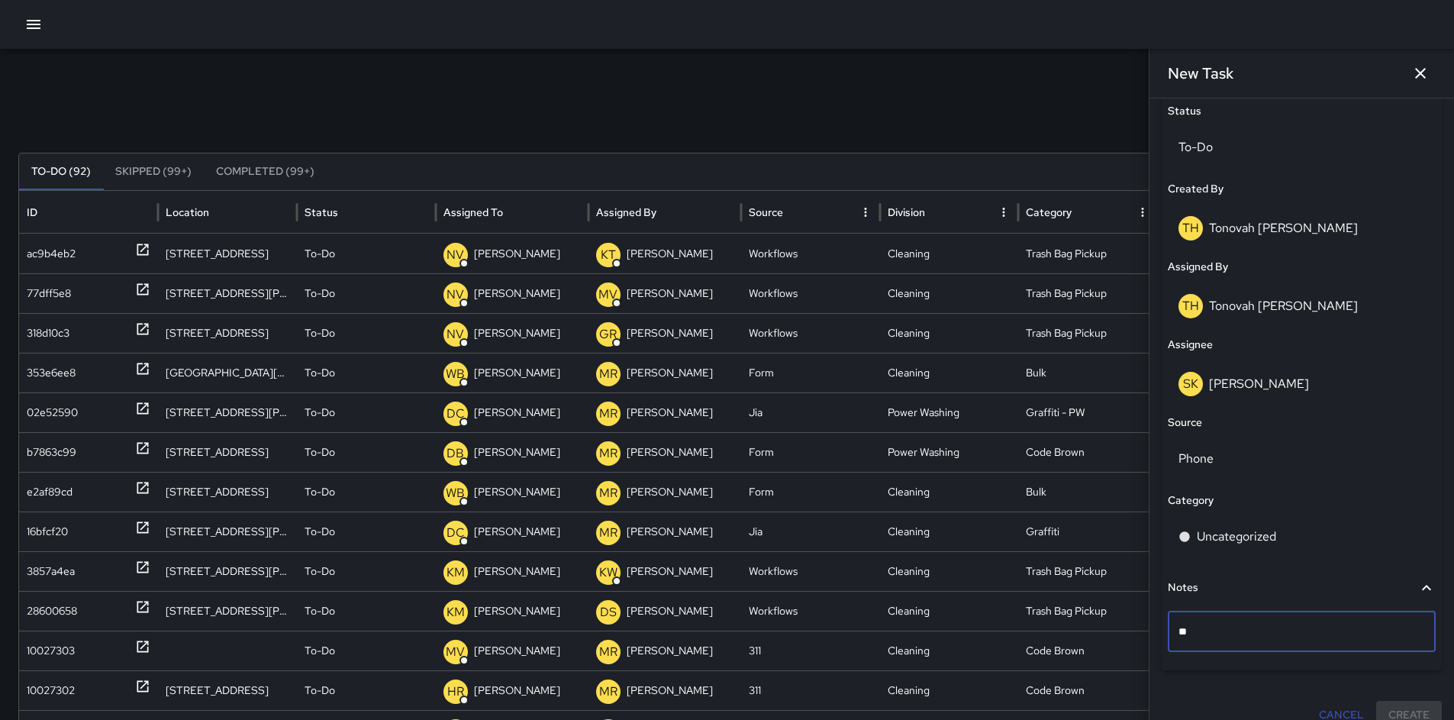
type textarea "*"
click at [1203, 540] on p "Uncategorized" at bounding box center [1236, 536] width 79 height 18
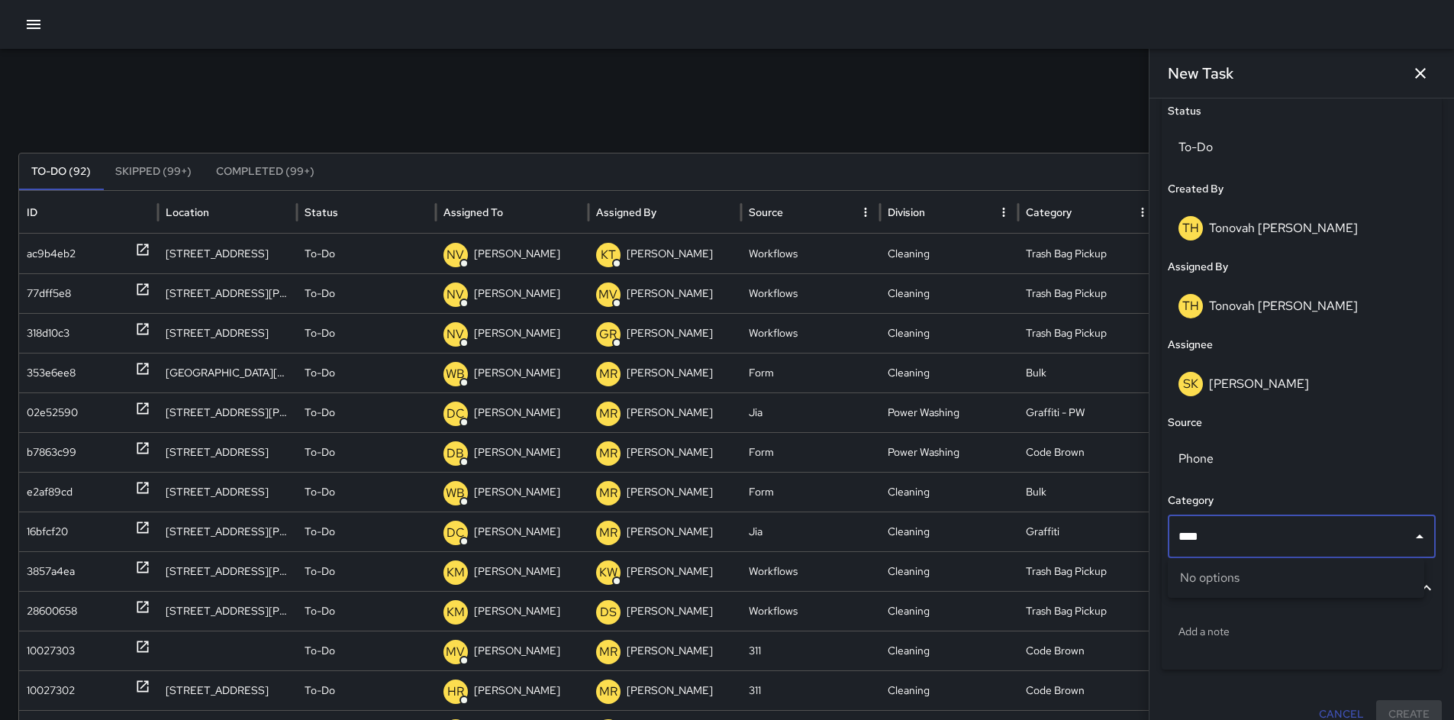
type input "***"
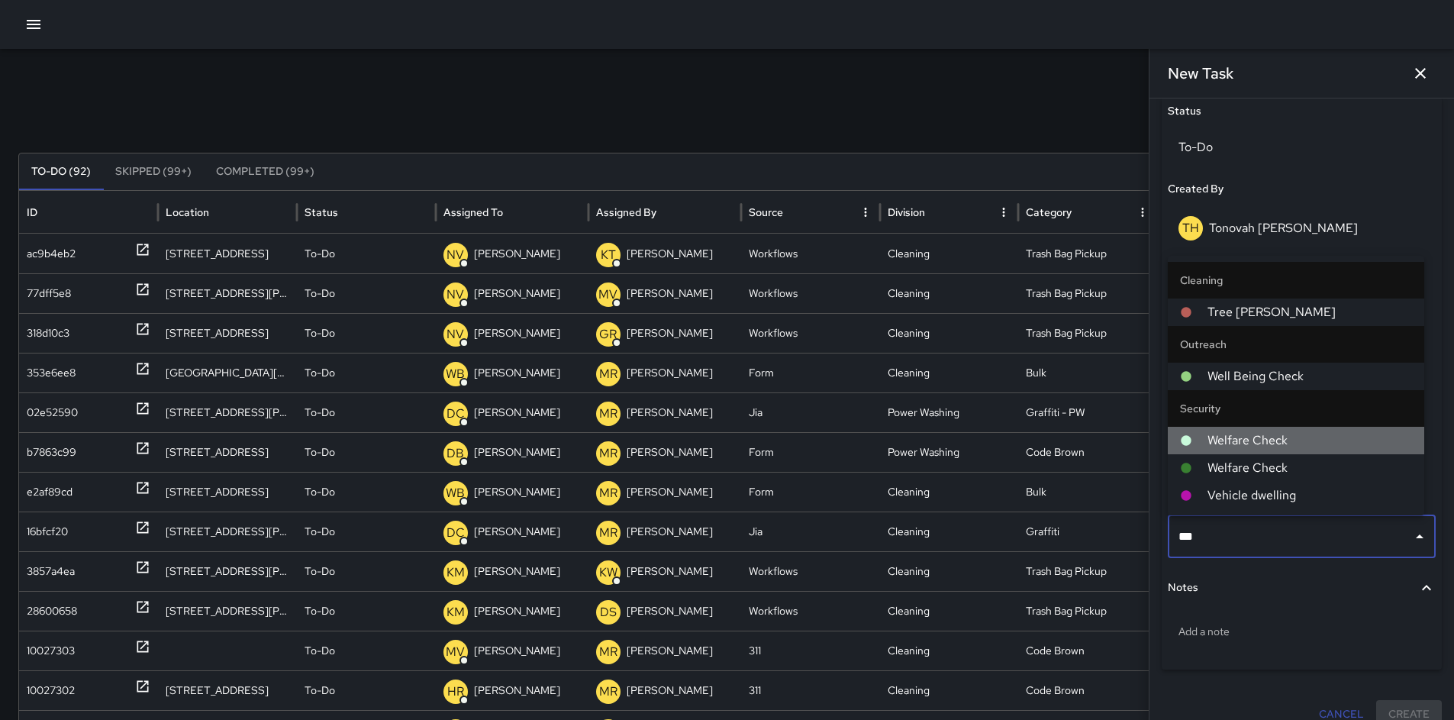
click at [1204, 442] on div at bounding box center [1193, 440] width 27 height 12
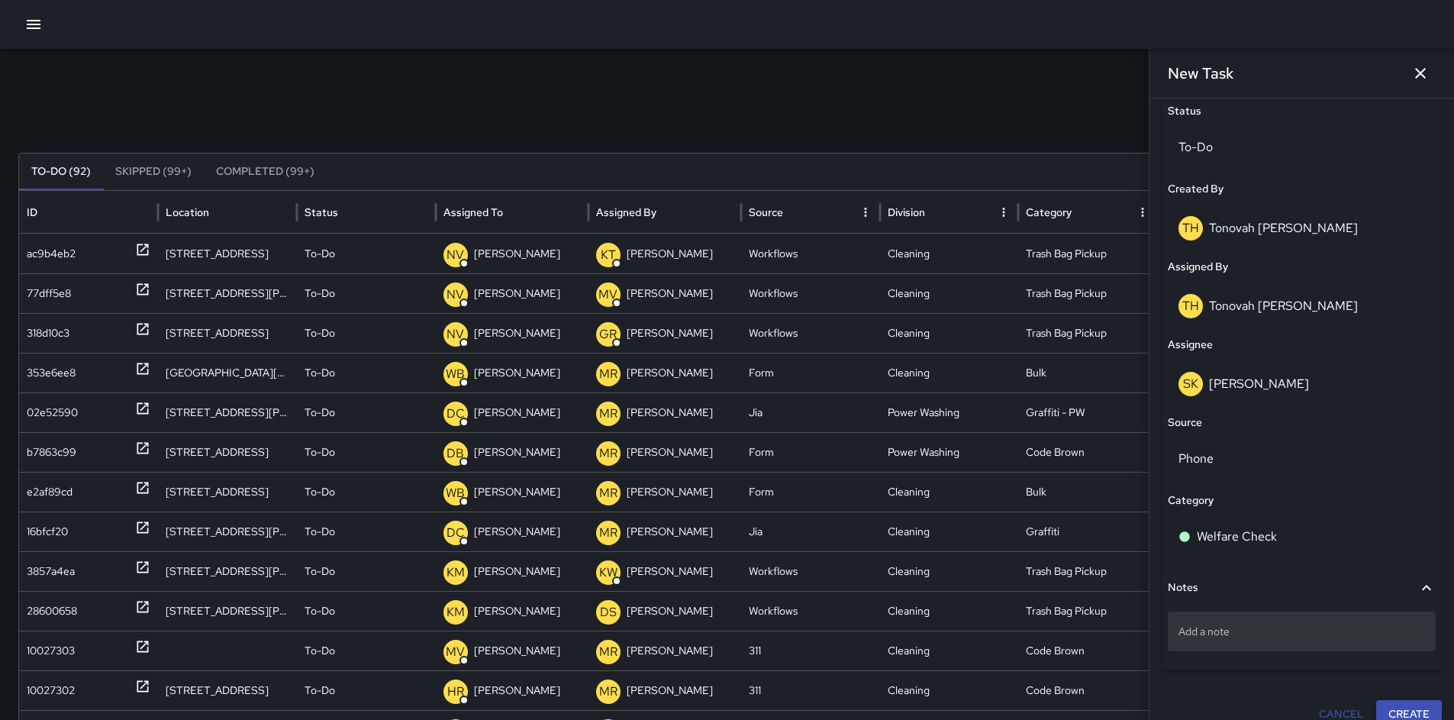
click at [1193, 640] on div "Add a note" at bounding box center [1302, 631] width 268 height 40
type textarea "**********"
click at [1415, 709] on button "Create" at bounding box center [1409, 715] width 66 height 28
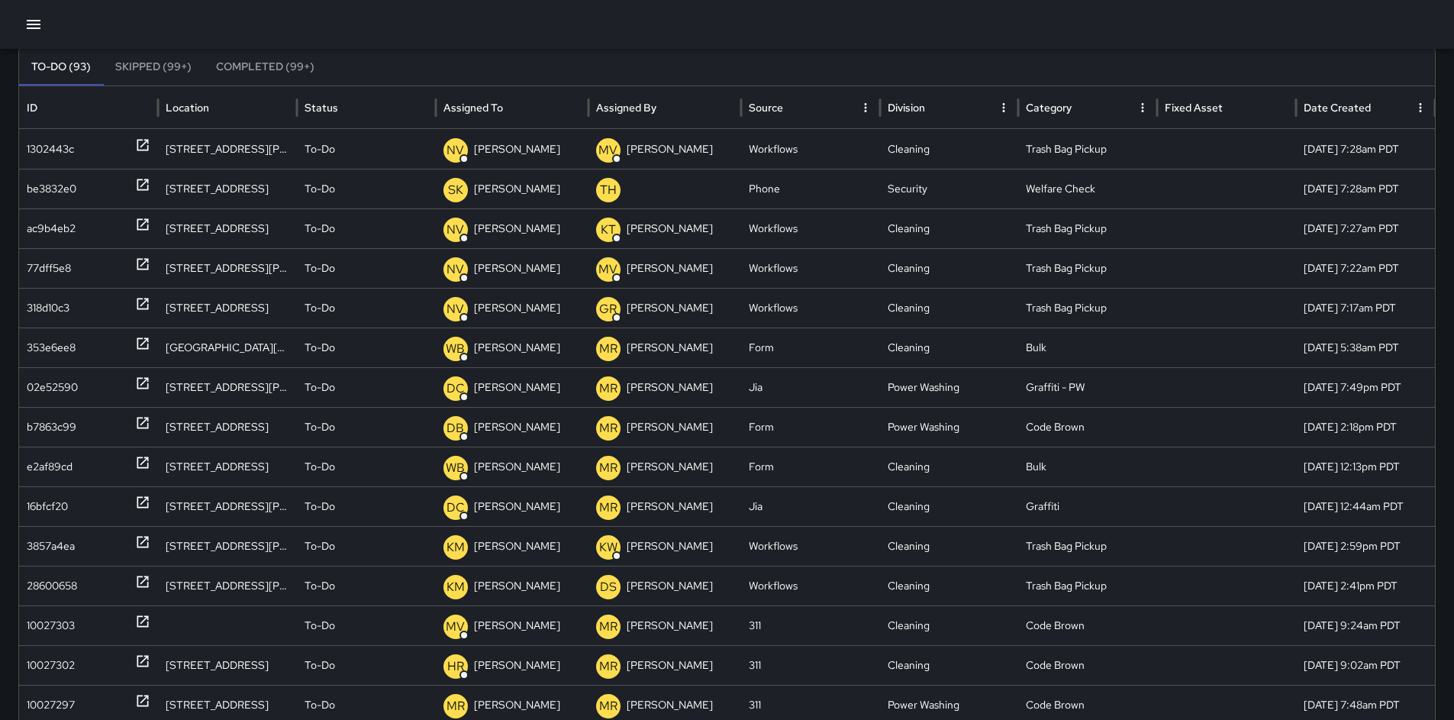
click at [707, 5] on div at bounding box center [727, 24] width 1454 height 49
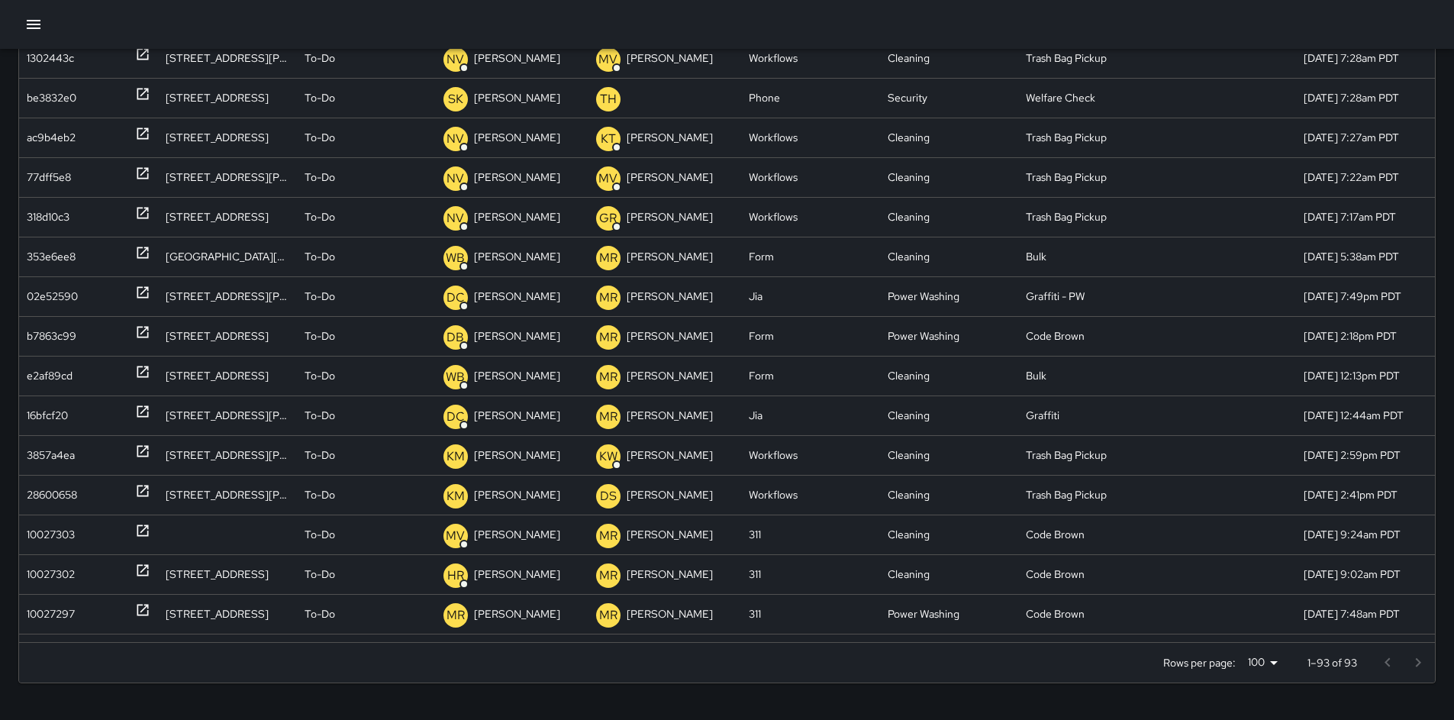
scroll to position [121, 0]
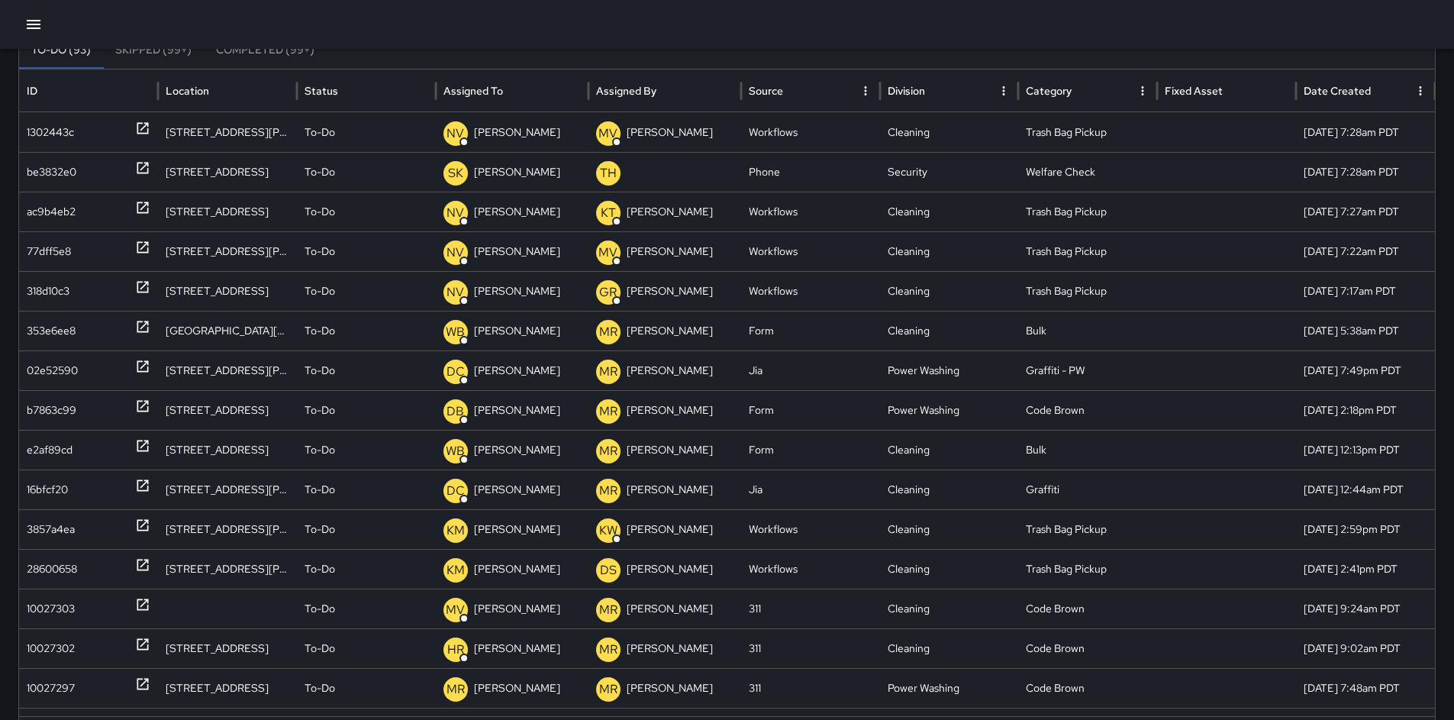
click at [707, 5] on div at bounding box center [727, 24] width 1454 height 49
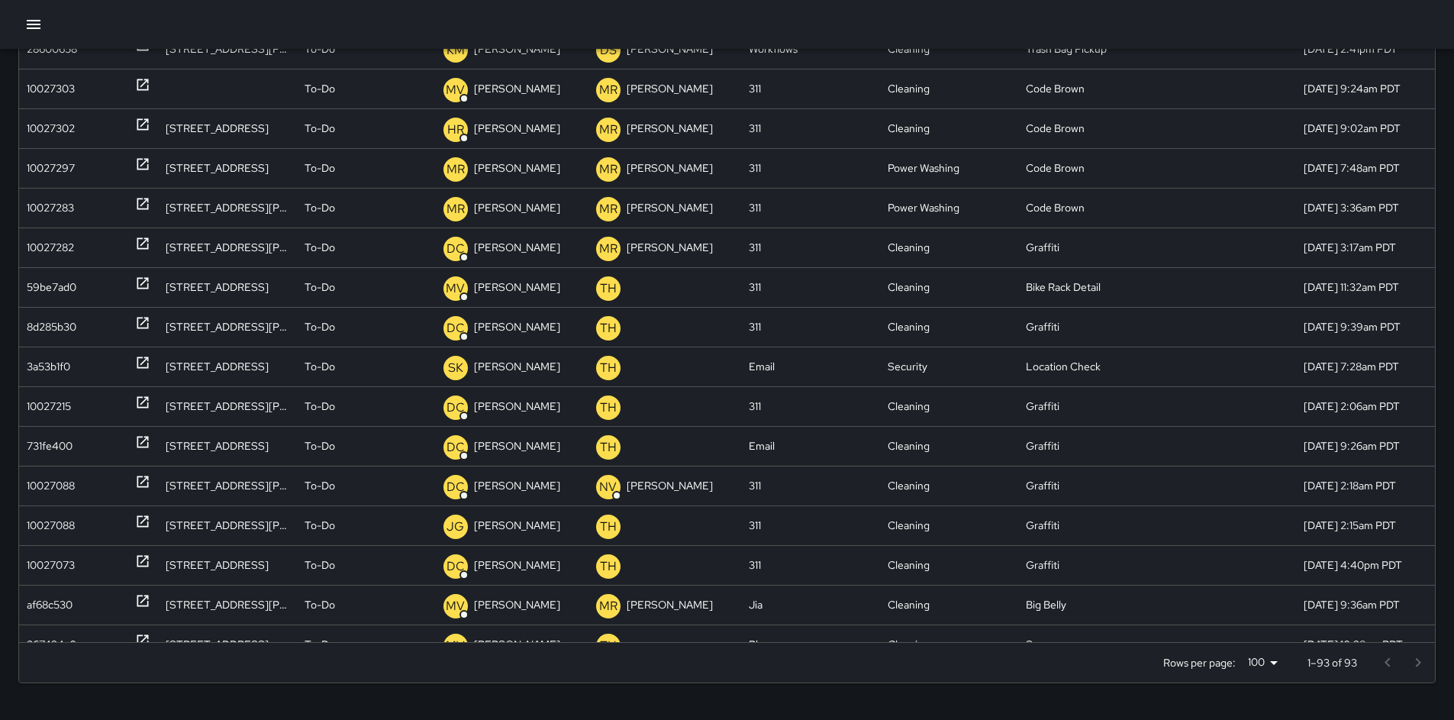
scroll to position [449, 0]
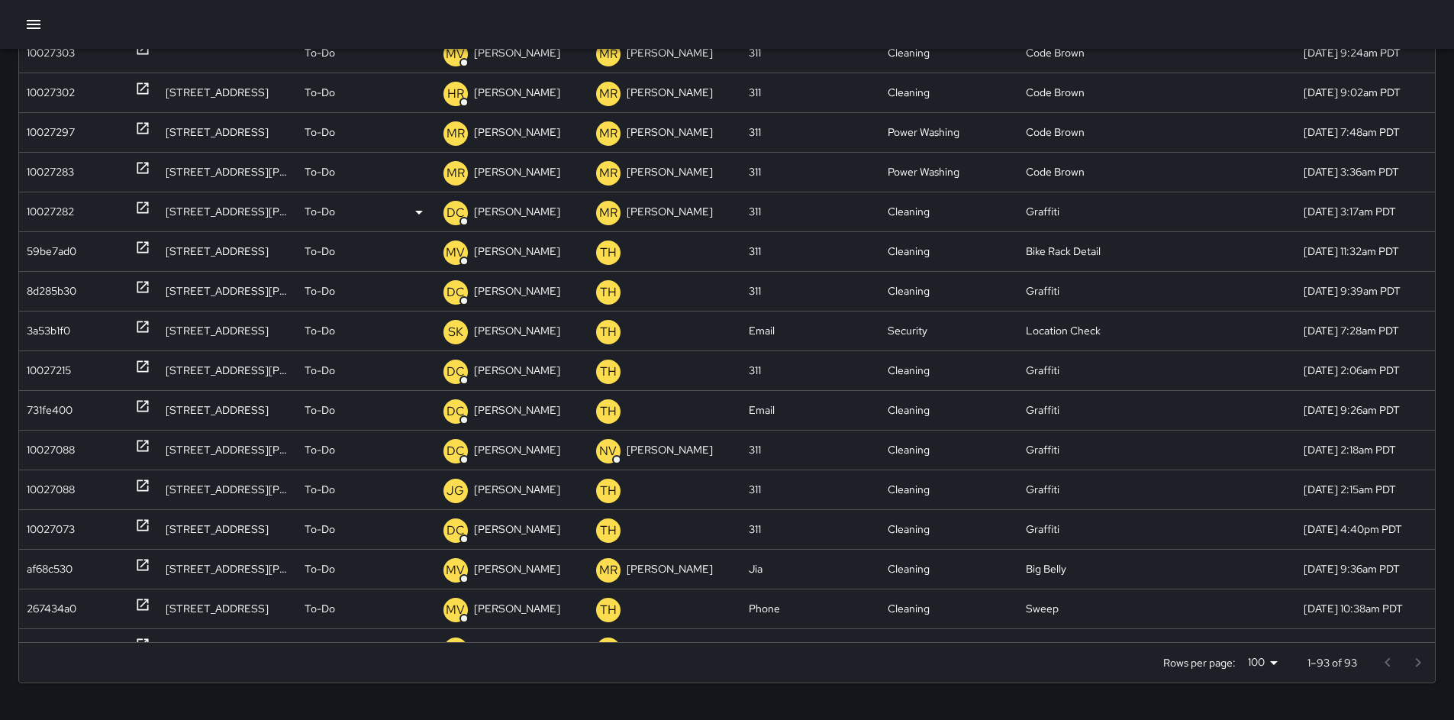
click at [1135, 212] on div "Graffiti" at bounding box center [1087, 212] width 139 height 40
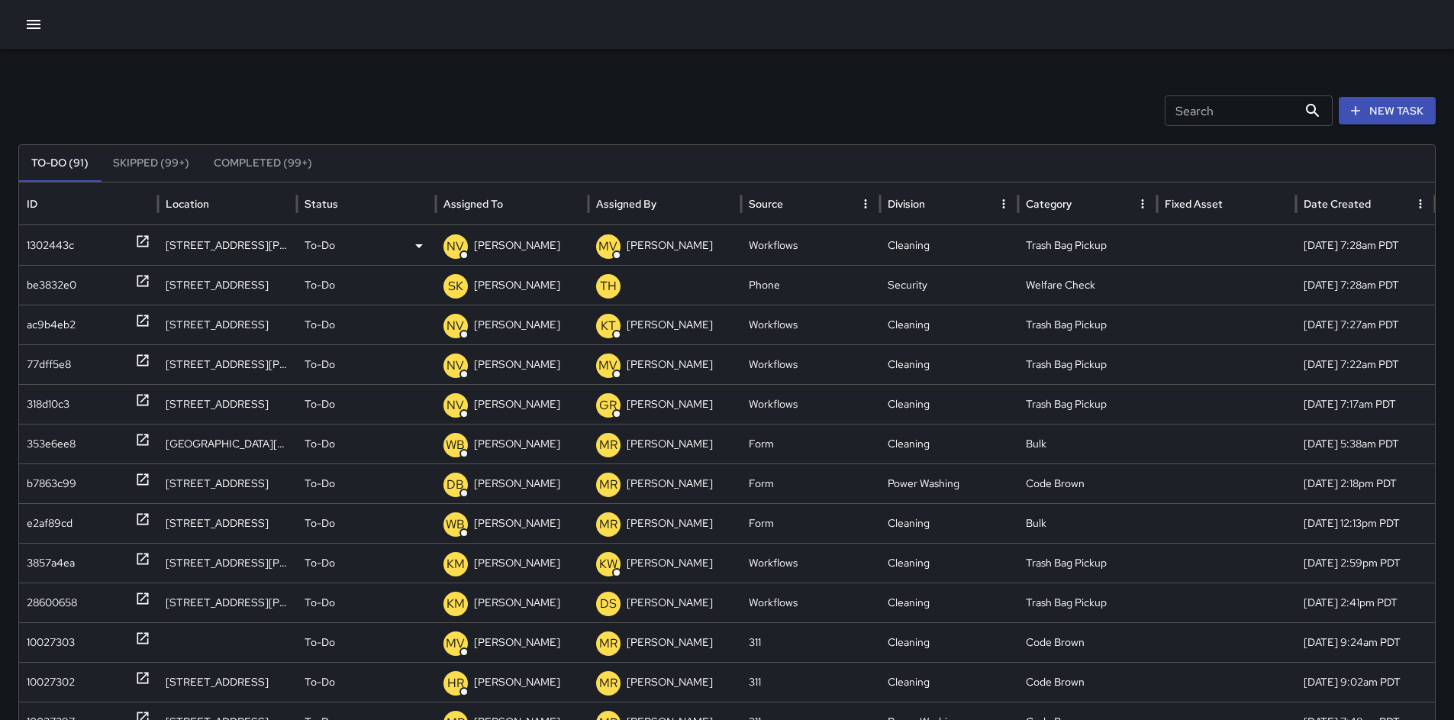
scroll to position [0, 0]
